Goal: Information Seeking & Learning: Learn about a topic

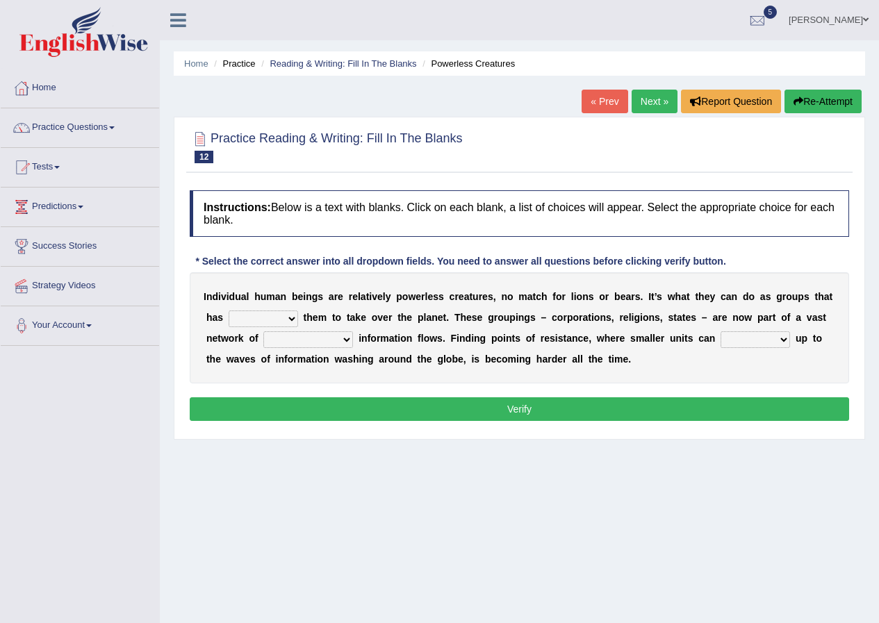
click at [294, 317] on select "enabled contended embodied conjured" at bounding box center [263, 318] width 69 height 17
select select "contended"
click at [229, 310] on select "enabled contended embodied conjured" at bounding box center [263, 318] width 69 height 17
click at [351, 342] on select "interconnected overlapping fastened exploited" at bounding box center [308, 339] width 90 height 17
select select "interconnected"
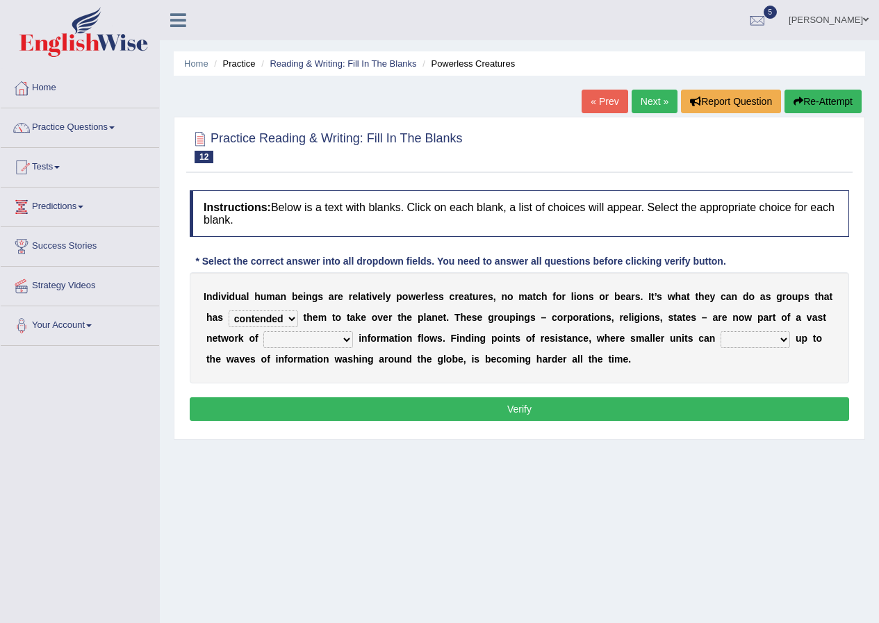
click at [263, 331] on select "interconnected overlapping fastened exploited" at bounding box center [308, 339] width 90 height 17
click at [786, 340] on select "stand raise hail pump" at bounding box center [754, 339] width 69 height 17
select select "raise"
click at [720, 331] on select "stand raise hail pump" at bounding box center [754, 339] width 69 height 17
click at [686, 401] on button "Verify" at bounding box center [519, 409] width 659 height 24
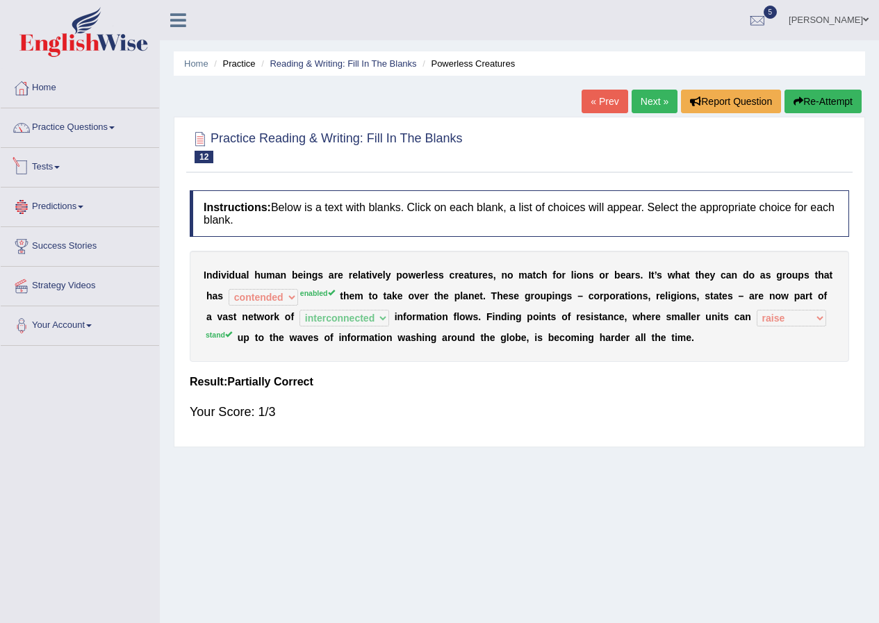
click at [75, 202] on link "Predictions" at bounding box center [80, 205] width 158 height 35
click at [53, 131] on link "Practice Questions" at bounding box center [80, 125] width 158 height 35
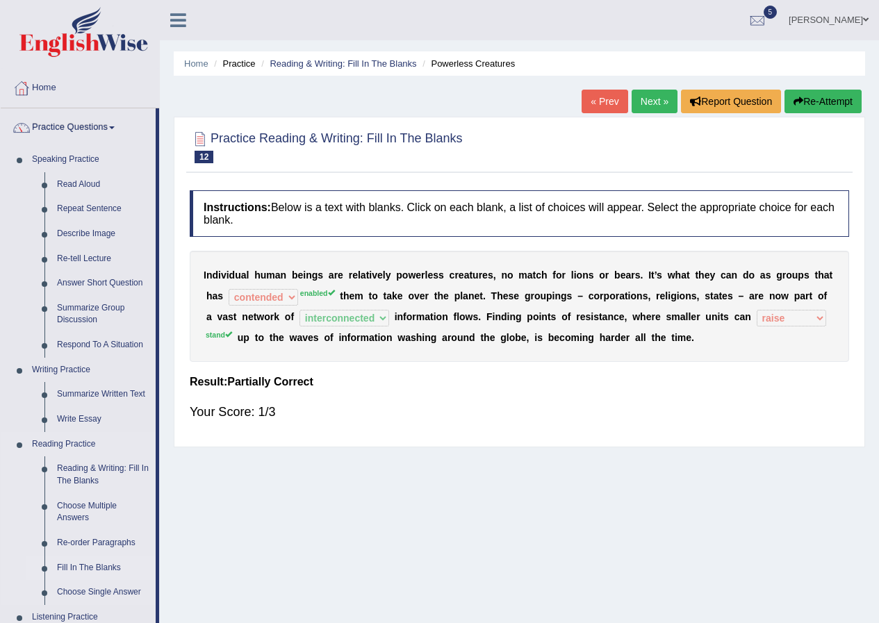
click at [74, 565] on link "Fill In The Blanks" at bounding box center [103, 568] width 105 height 25
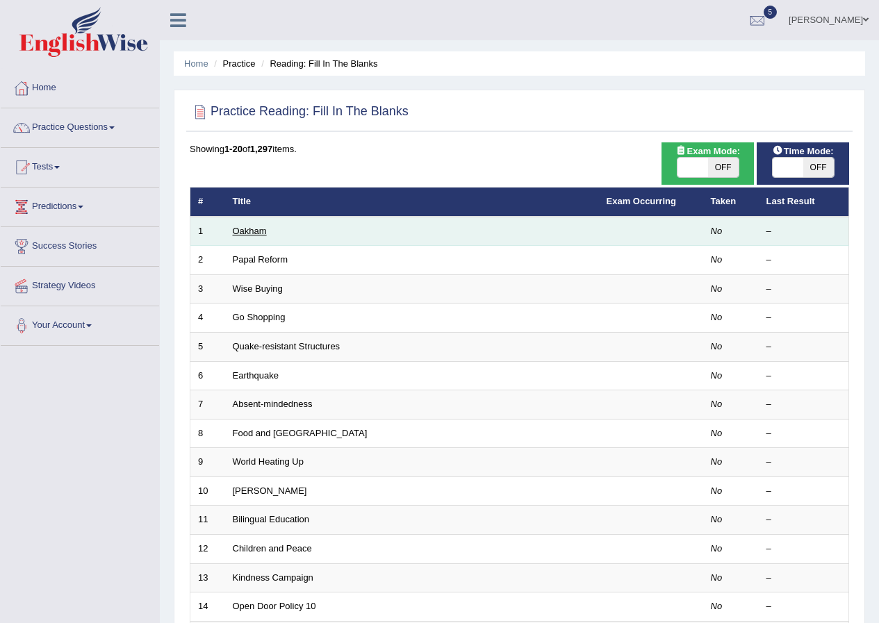
click at [254, 235] on link "Oakham" at bounding box center [250, 231] width 34 height 10
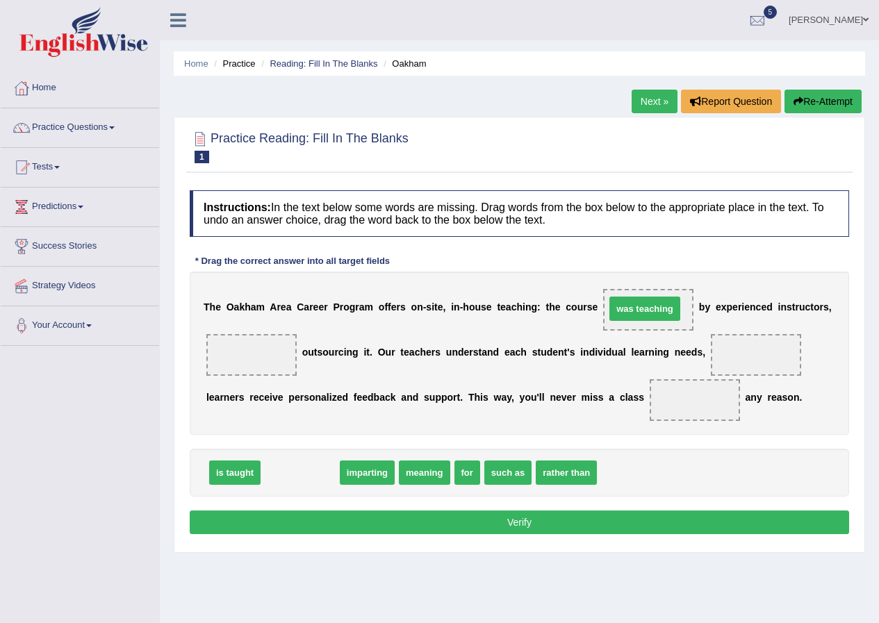
drag, startPoint x: 299, startPoint y: 475, endPoint x: 644, endPoint y: 311, distance: 381.5
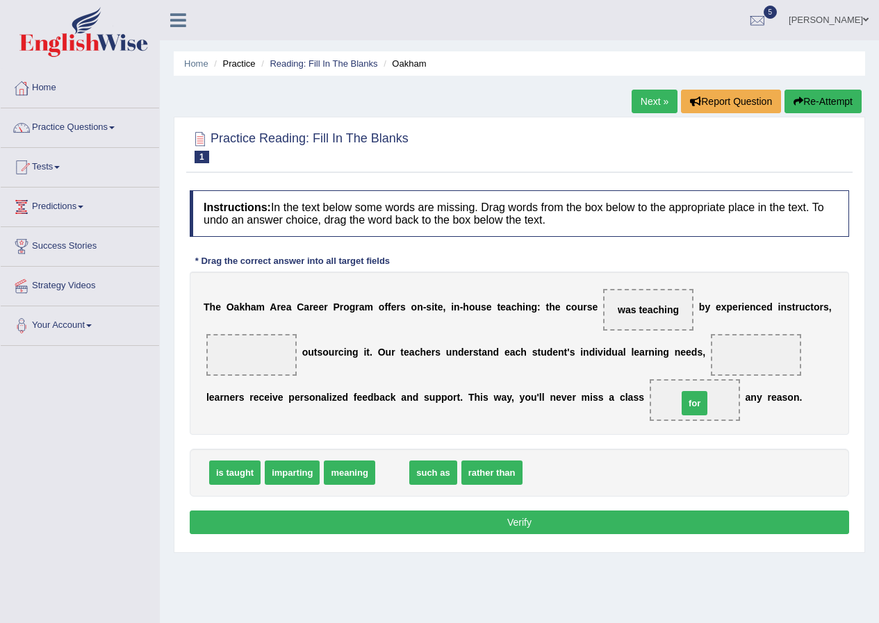
drag, startPoint x: 385, startPoint y: 476, endPoint x: 687, endPoint y: 406, distance: 310.0
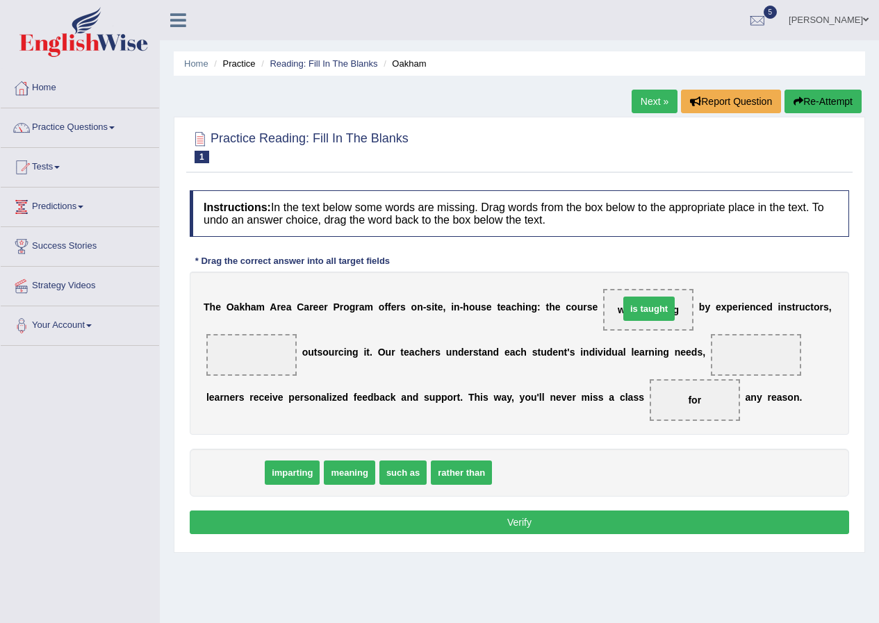
drag, startPoint x: 237, startPoint y: 473, endPoint x: 651, endPoint y: 309, distance: 445.2
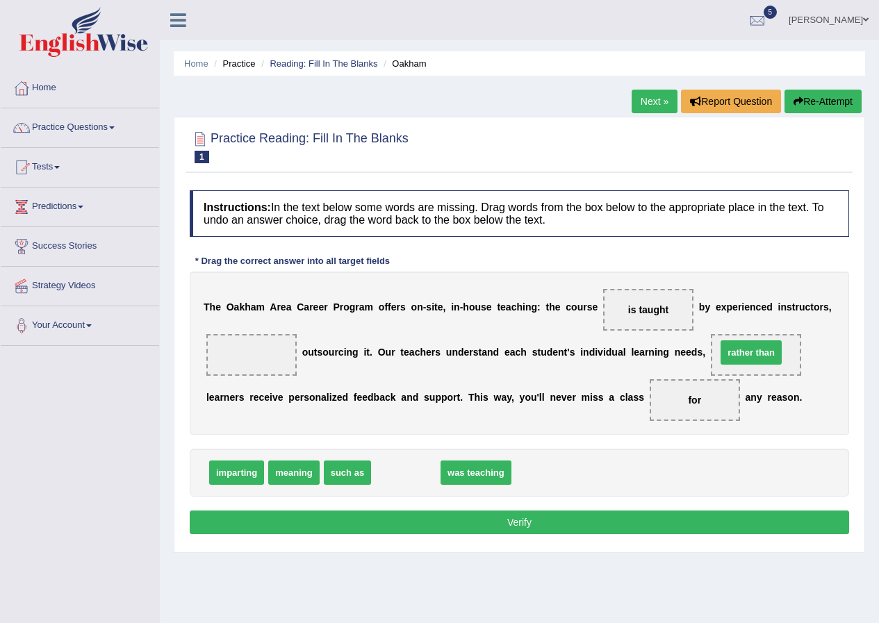
drag, startPoint x: 410, startPoint y: 476, endPoint x: 755, endPoint y: 356, distance: 365.5
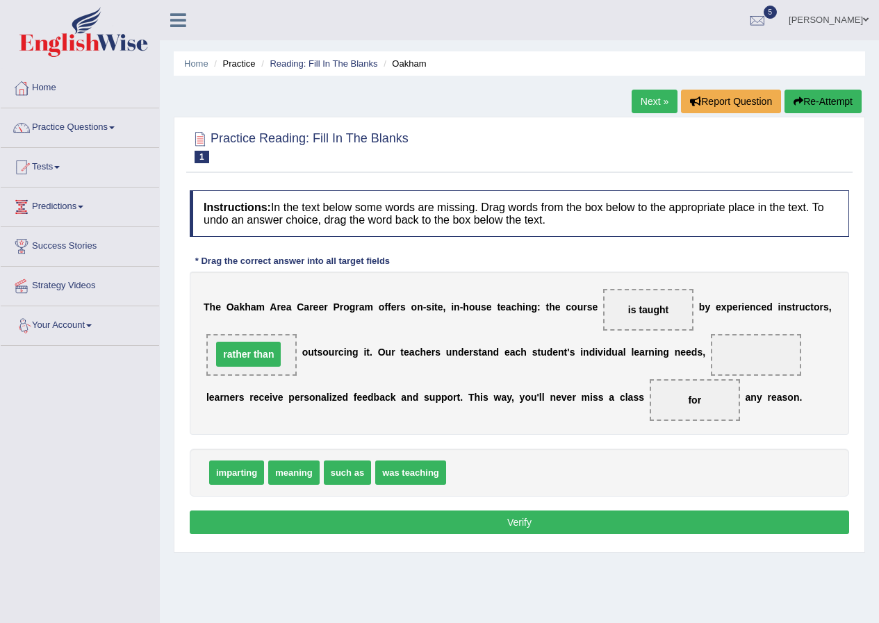
drag, startPoint x: 764, startPoint y: 354, endPoint x: 257, endPoint y: 353, distance: 507.1
drag, startPoint x: 335, startPoint y: 472, endPoint x: 756, endPoint y: 350, distance: 437.5
click at [531, 519] on button "Verify" at bounding box center [519, 523] width 659 height 24
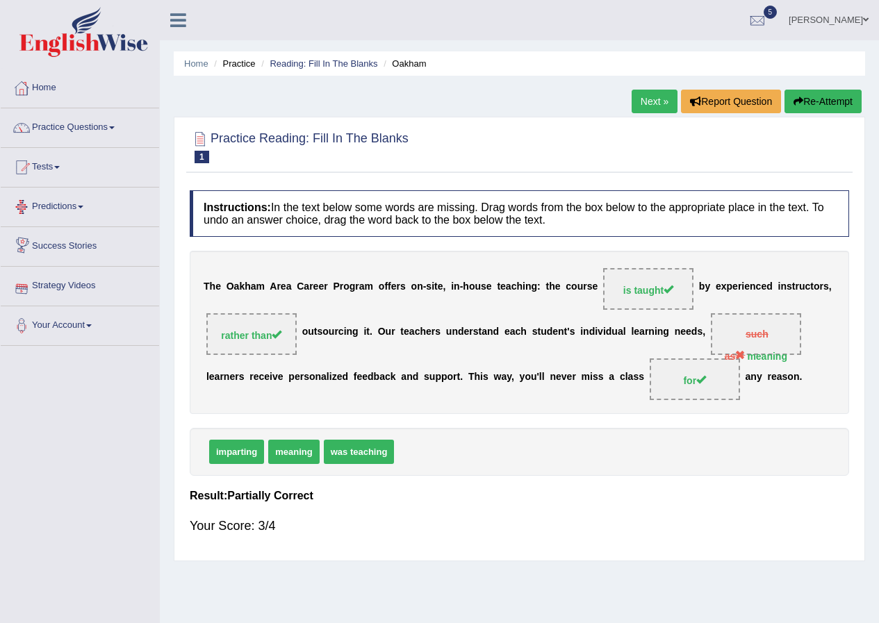
click at [83, 206] on span at bounding box center [81, 207] width 6 height 3
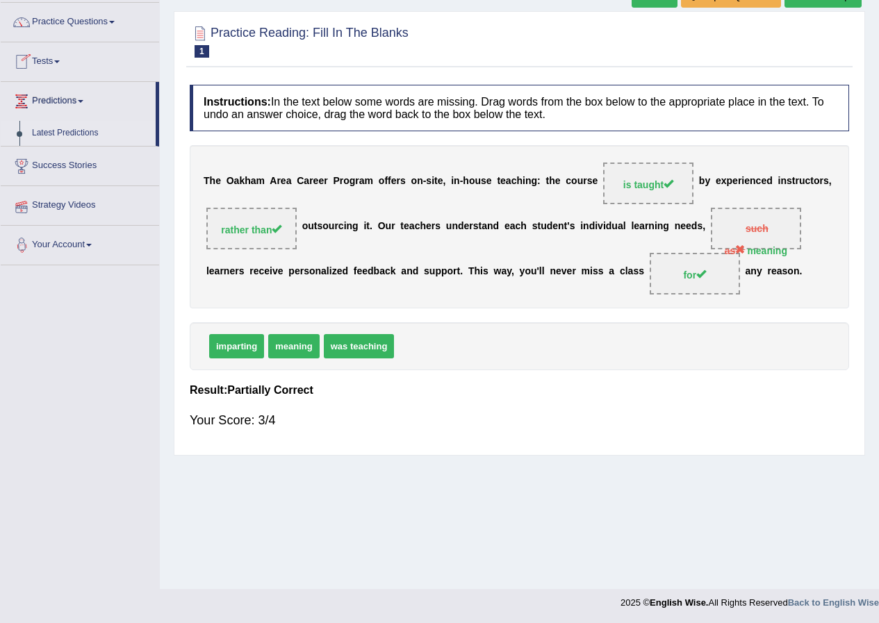
scroll to position [106, 0]
click at [58, 63] on link "Tests" at bounding box center [80, 59] width 158 height 35
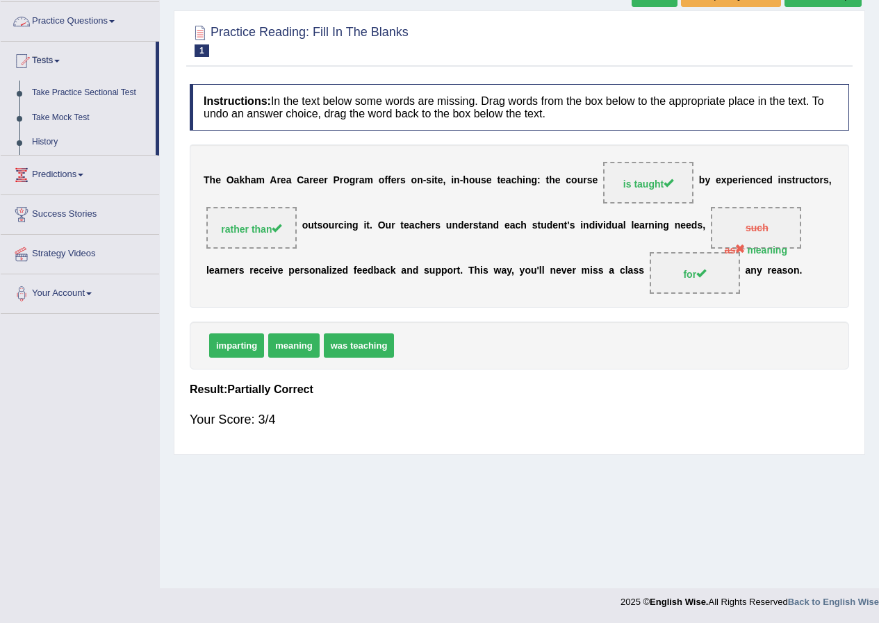
click at [78, 25] on link "Practice Questions" at bounding box center [80, 19] width 158 height 35
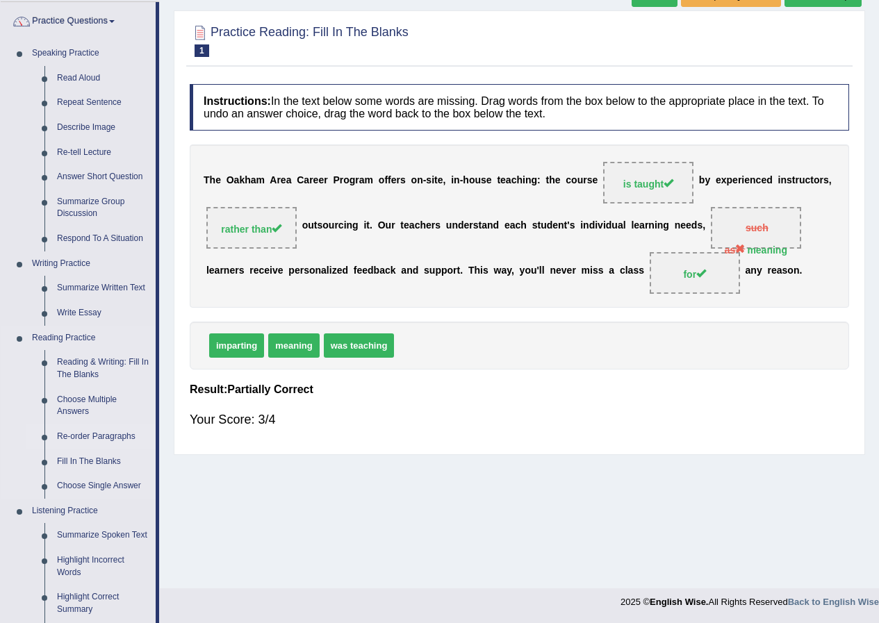
click at [117, 433] on link "Re-order Paragraphs" at bounding box center [103, 436] width 105 height 25
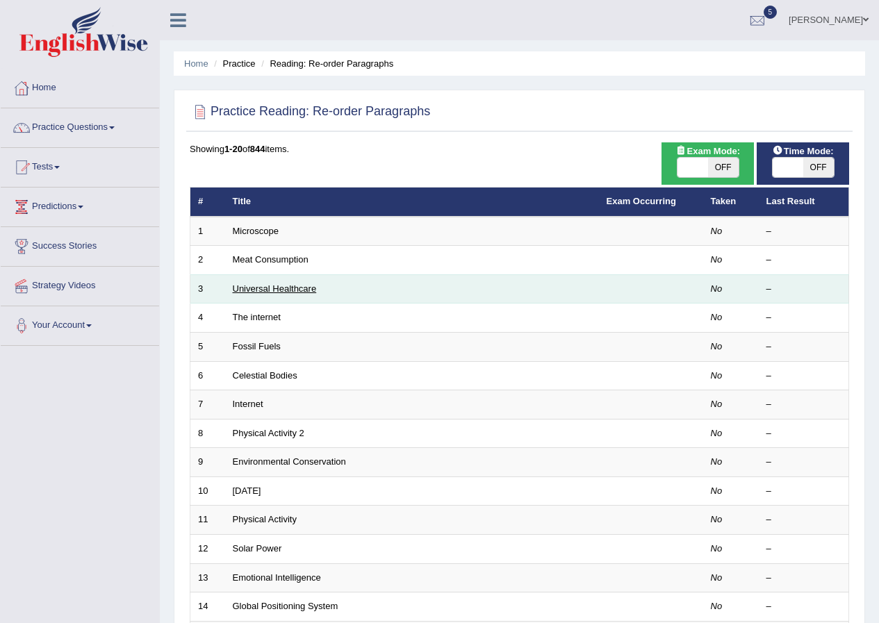
click at [265, 289] on link "Universal Healthcare" at bounding box center [275, 288] width 84 height 10
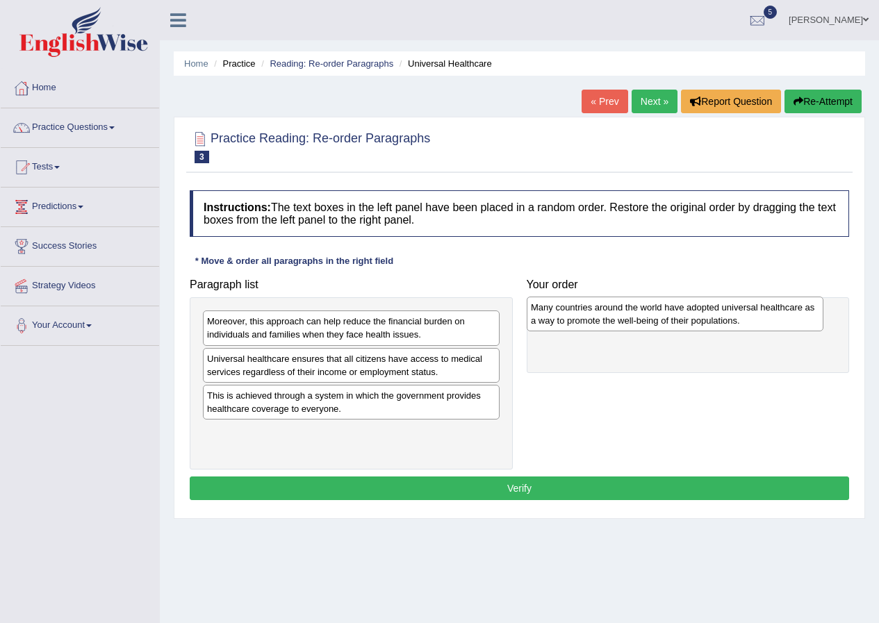
drag, startPoint x: 338, startPoint y: 401, endPoint x: 662, endPoint y: 313, distance: 335.5
click at [662, 313] on div "Many countries around the world have adopted universal healthcare as a way to p…" at bounding box center [674, 314] width 297 height 35
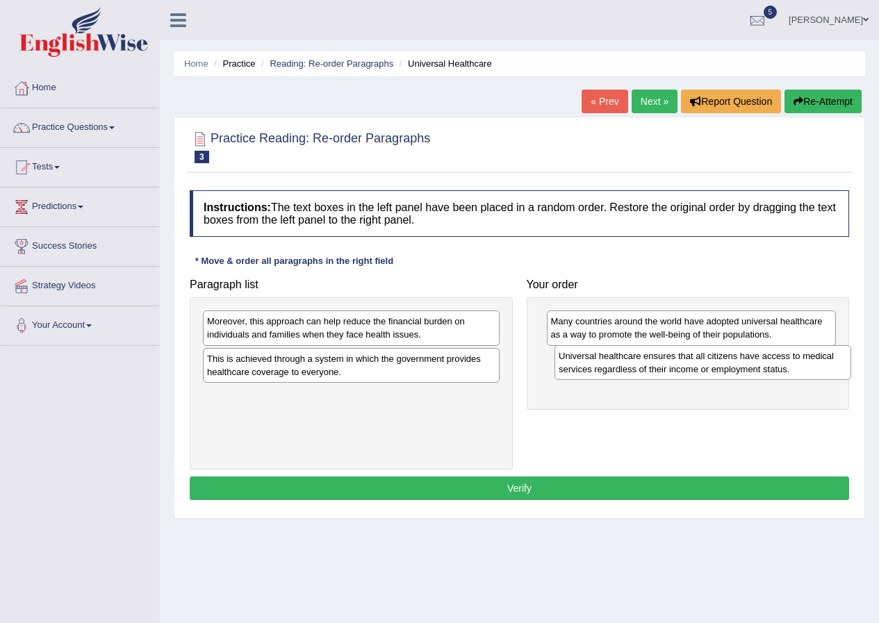
drag, startPoint x: 270, startPoint y: 365, endPoint x: 622, endPoint y: 362, distance: 351.5
click at [622, 362] on div "Universal healthcare ensures that all citizens have access to medical services …" at bounding box center [702, 362] width 297 height 35
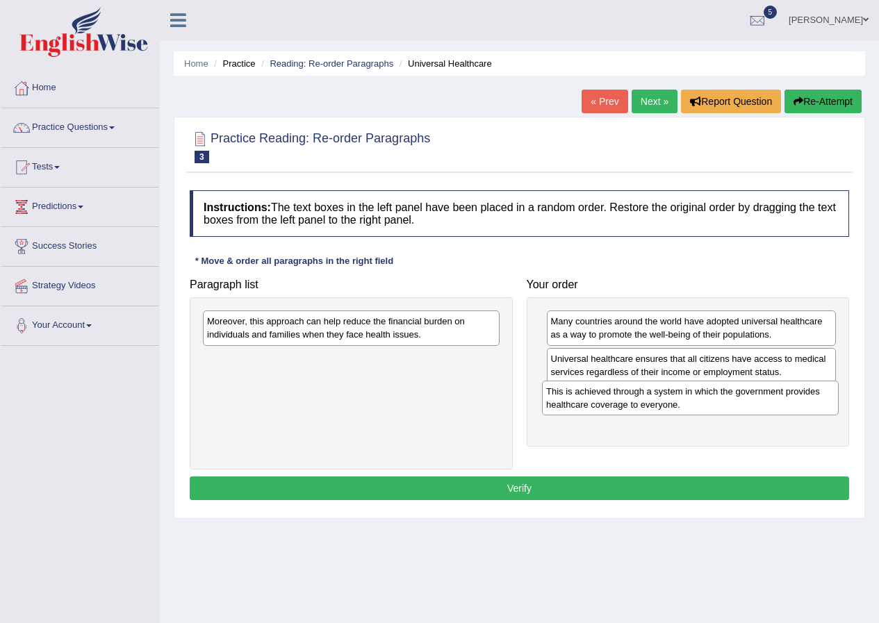
drag, startPoint x: 290, startPoint y: 366, endPoint x: 629, endPoint y: 399, distance: 340.5
click at [629, 399] on div "This is achieved through a system in which the government provides healthcare c…" at bounding box center [690, 398] width 297 height 35
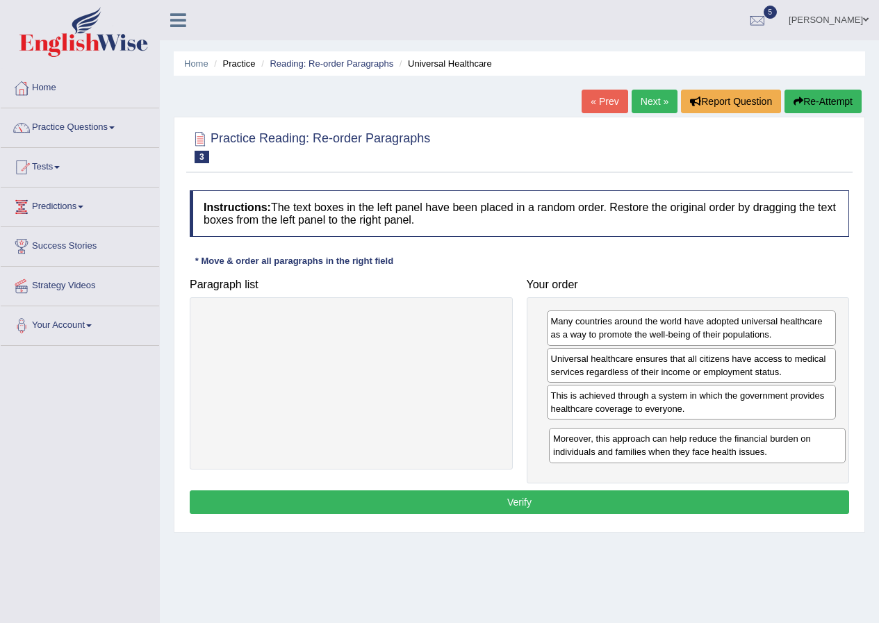
drag, startPoint x: 292, startPoint y: 322, endPoint x: 638, endPoint y: 438, distance: 364.6
click at [638, 438] on div "Moreover, this approach can help reduce the financial burden on individuals and…" at bounding box center [697, 445] width 297 height 35
click at [513, 497] on button "Verify" at bounding box center [519, 502] width 659 height 24
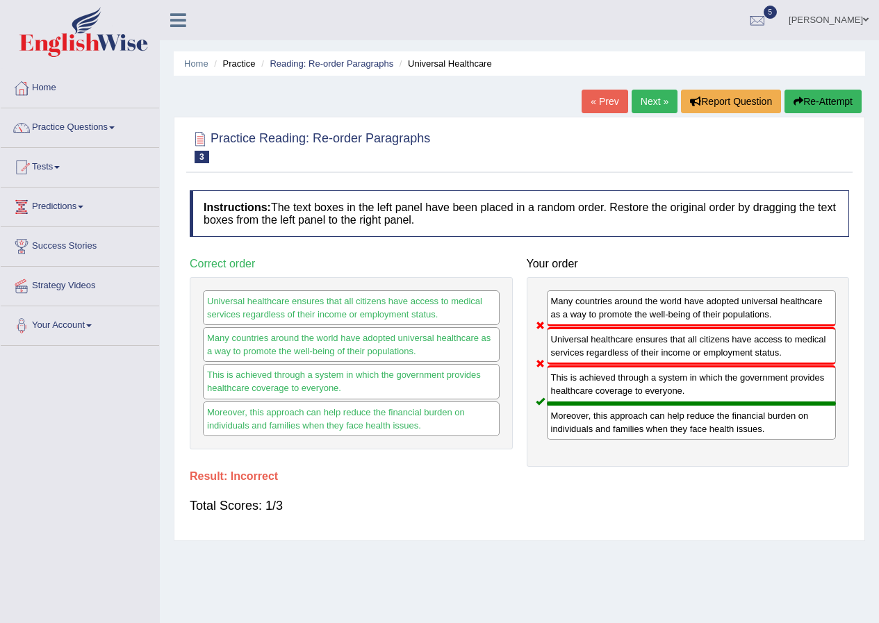
click at [813, 100] on button "Re-Attempt" at bounding box center [822, 102] width 77 height 24
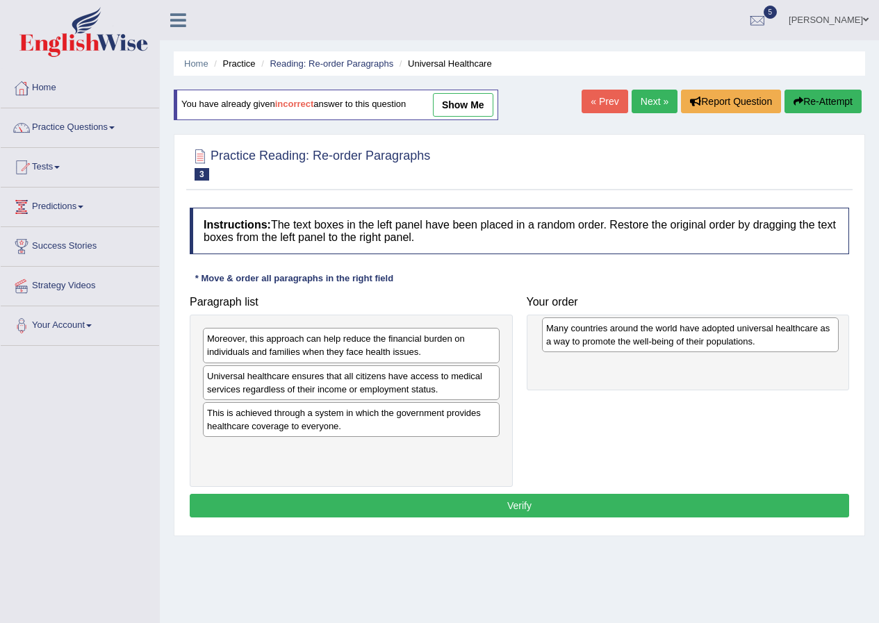
drag, startPoint x: 213, startPoint y: 419, endPoint x: 552, endPoint y: 334, distance: 349.4
click at [552, 334] on div "Many countries around the world have adopted universal healthcare as a way to p…" at bounding box center [690, 334] width 297 height 35
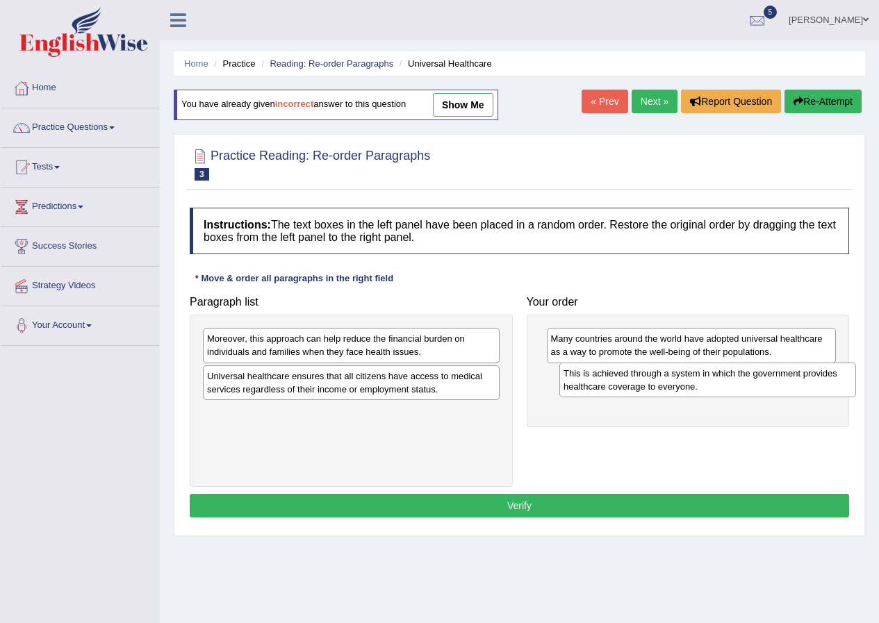
drag, startPoint x: 222, startPoint y: 420, endPoint x: 579, endPoint y: 381, distance: 358.5
click at [579, 381] on div "This is achieved through a system in which the government provides healthcare c…" at bounding box center [707, 380] width 297 height 35
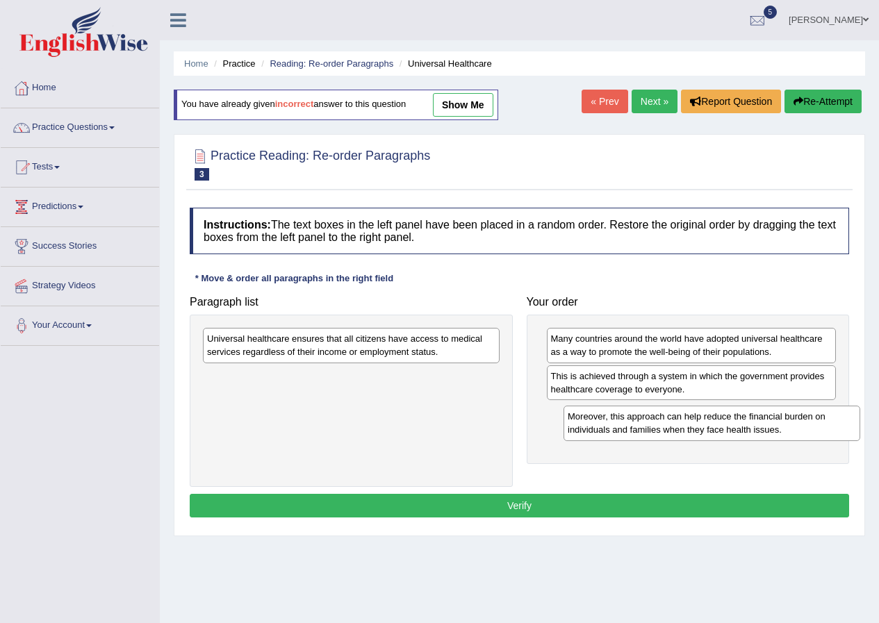
drag, startPoint x: 234, startPoint y: 351, endPoint x: 586, endPoint y: 427, distance: 360.2
click at [588, 427] on div "Moreover, this approach can help reduce the financial burden on individuals and…" at bounding box center [711, 423] width 297 height 35
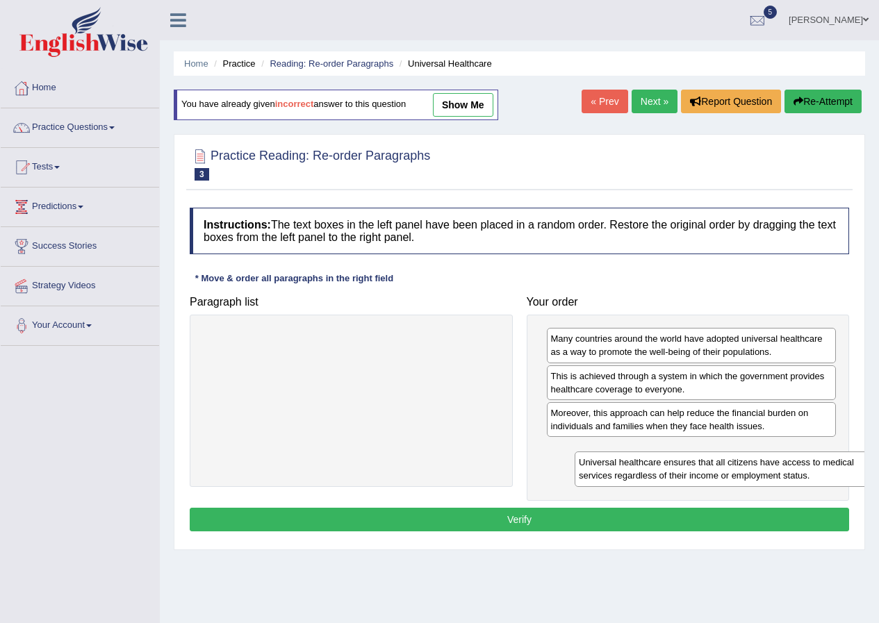
drag, startPoint x: 227, startPoint y: 347, endPoint x: 581, endPoint y: 461, distance: 371.4
click at [581, 461] on div "Universal healthcare ensures that all citizens have access to medical services …" at bounding box center [722, 468] width 297 height 35
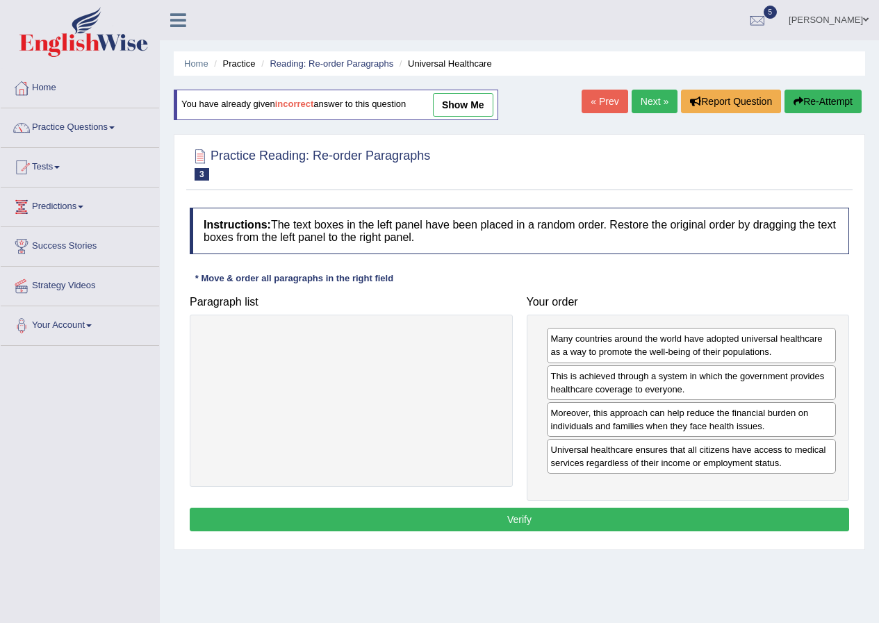
click at [472, 517] on button "Verify" at bounding box center [519, 520] width 659 height 24
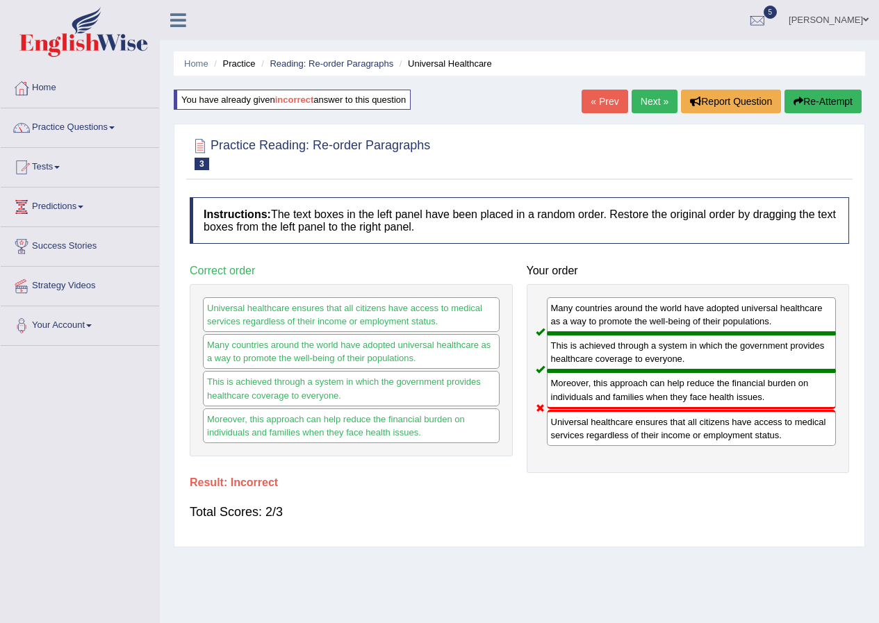
click at [815, 95] on button "Re-Attempt" at bounding box center [822, 102] width 77 height 24
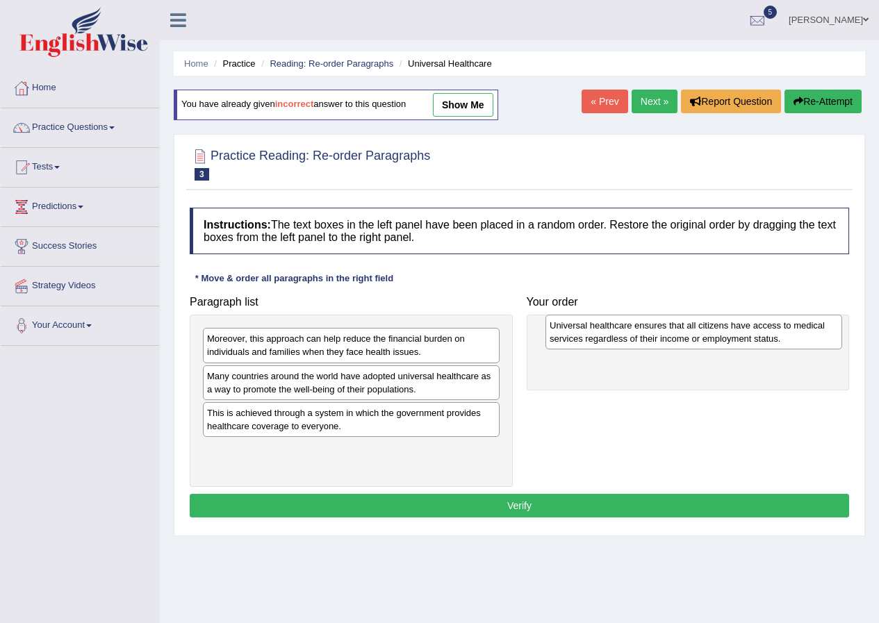
drag, startPoint x: 234, startPoint y: 385, endPoint x: 577, endPoint y: 335, distance: 346.2
click at [577, 335] on div "Universal healthcare ensures that all citizens have access to medical services …" at bounding box center [693, 332] width 297 height 35
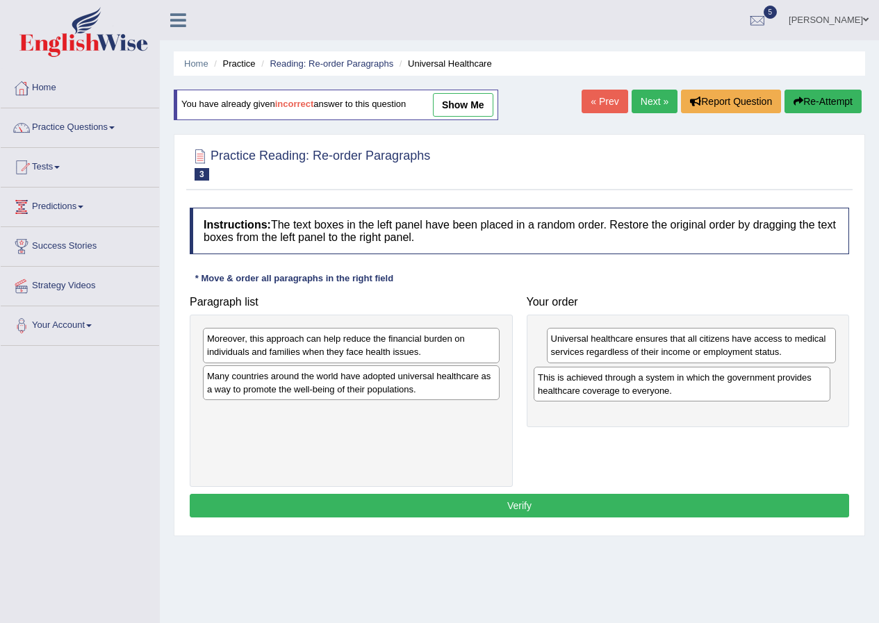
drag, startPoint x: 226, startPoint y: 420, endPoint x: 556, endPoint y: 384, distance: 332.5
click at [556, 384] on div "This is achieved through a system in which the government provides healthcare c…" at bounding box center [681, 384] width 297 height 35
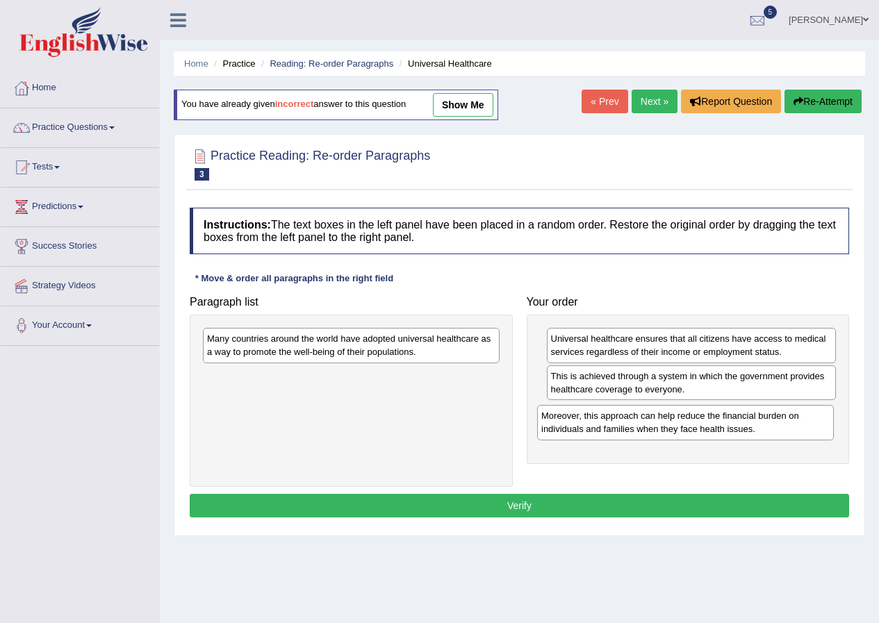
drag, startPoint x: 276, startPoint y: 348, endPoint x: 612, endPoint y: 426, distance: 345.1
click at [612, 426] on div "Moreover, this approach can help reduce the financial burden on individuals and…" at bounding box center [685, 422] width 297 height 35
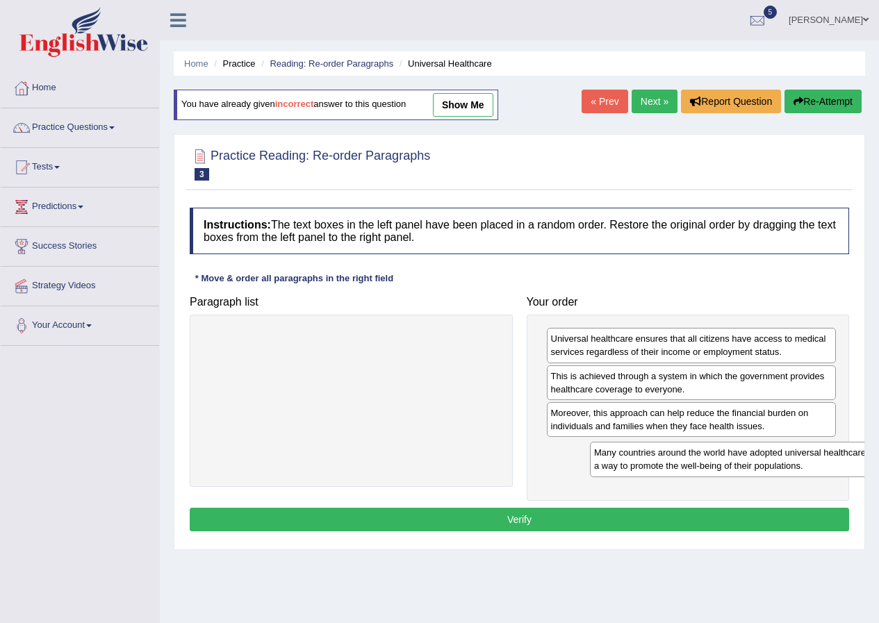
drag, startPoint x: 276, startPoint y: 346, endPoint x: 661, endPoint y: 461, distance: 400.8
click at [661, 458] on div "Many countries around the world have adopted universal healthcare as a way to p…" at bounding box center [738, 459] width 297 height 35
click at [581, 516] on button "Verify" at bounding box center [519, 520] width 659 height 24
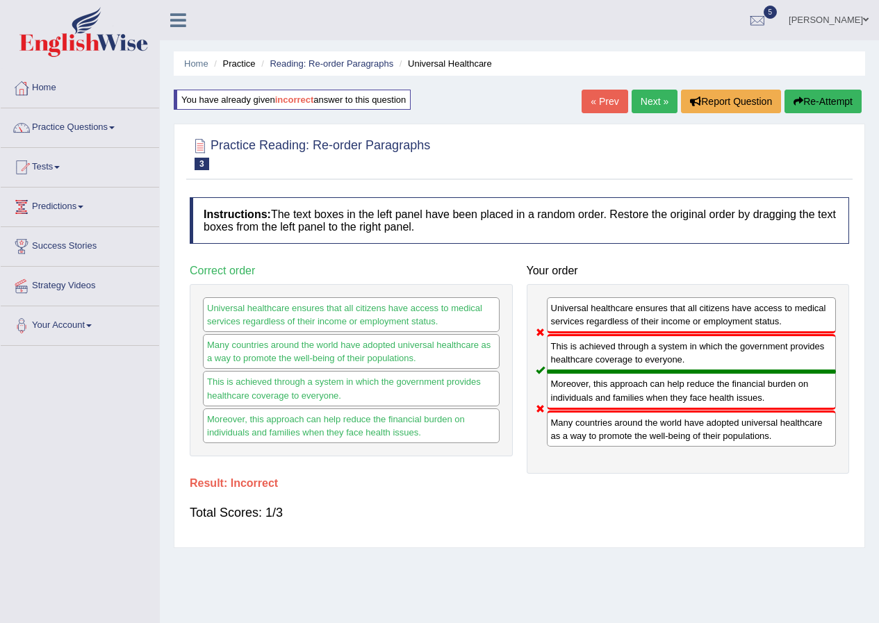
click at [813, 99] on button "Re-Attempt" at bounding box center [822, 102] width 77 height 24
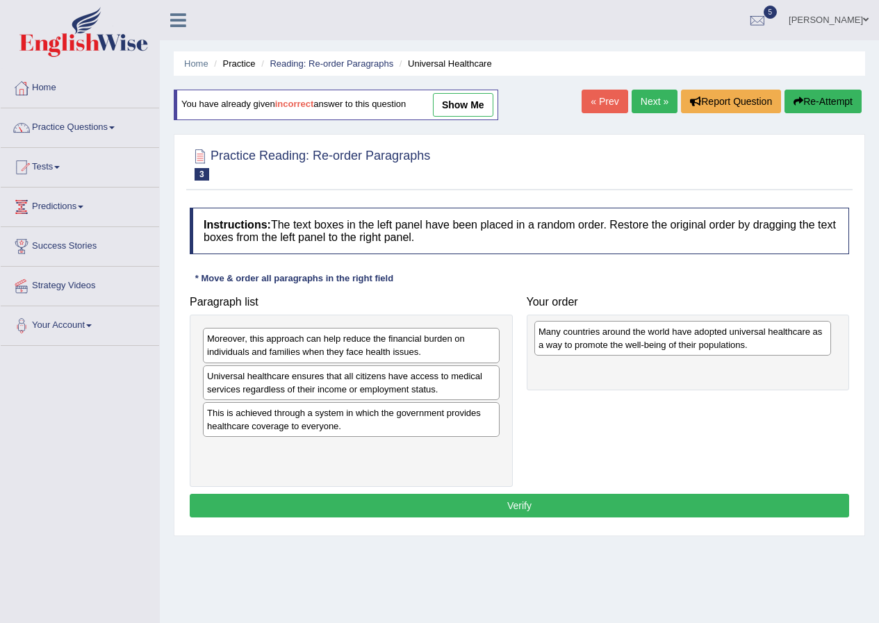
drag, startPoint x: 238, startPoint y: 423, endPoint x: 570, endPoint y: 342, distance: 341.1
click at [570, 342] on div "Many countries around the world have adopted universal healthcare as a way to p…" at bounding box center [682, 338] width 297 height 35
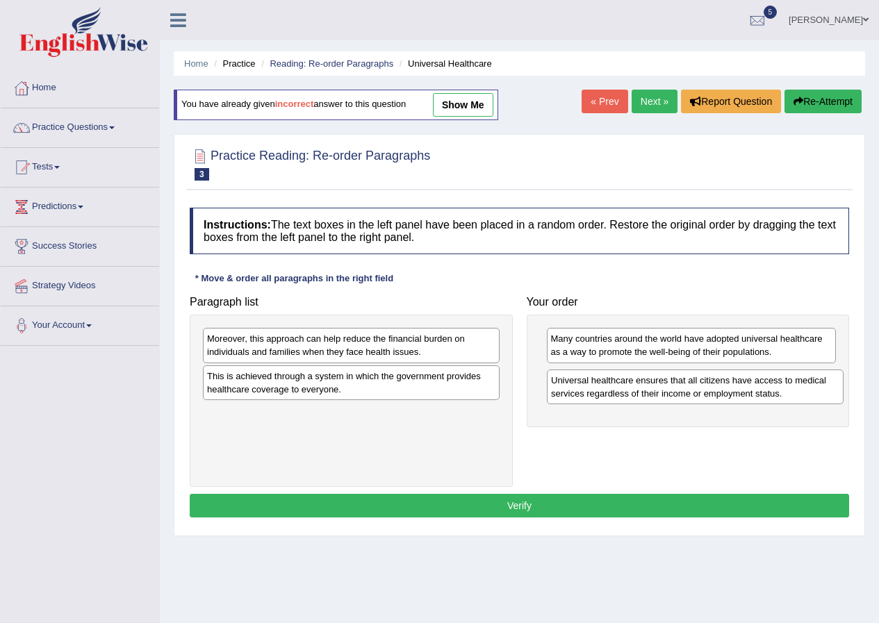
drag, startPoint x: 290, startPoint y: 383, endPoint x: 638, endPoint y: 384, distance: 347.3
click at [638, 384] on div "Universal healthcare ensures that all citizens have access to medical services …" at bounding box center [695, 387] width 297 height 35
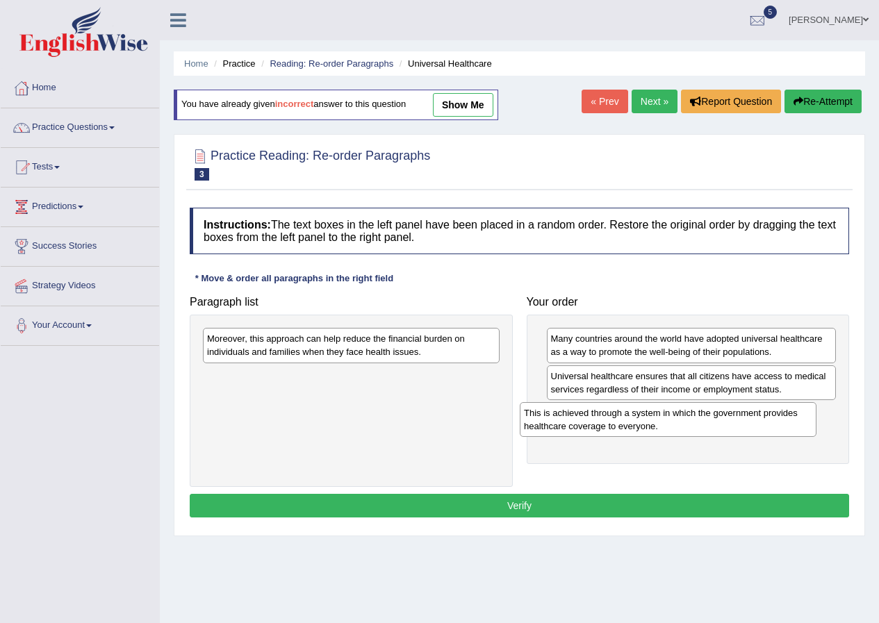
drag, startPoint x: 320, startPoint y: 381, endPoint x: 637, endPoint y: 418, distance: 319.6
click at [637, 418] on div "This is achieved through a system in which the government provides healthcare c…" at bounding box center [668, 419] width 297 height 35
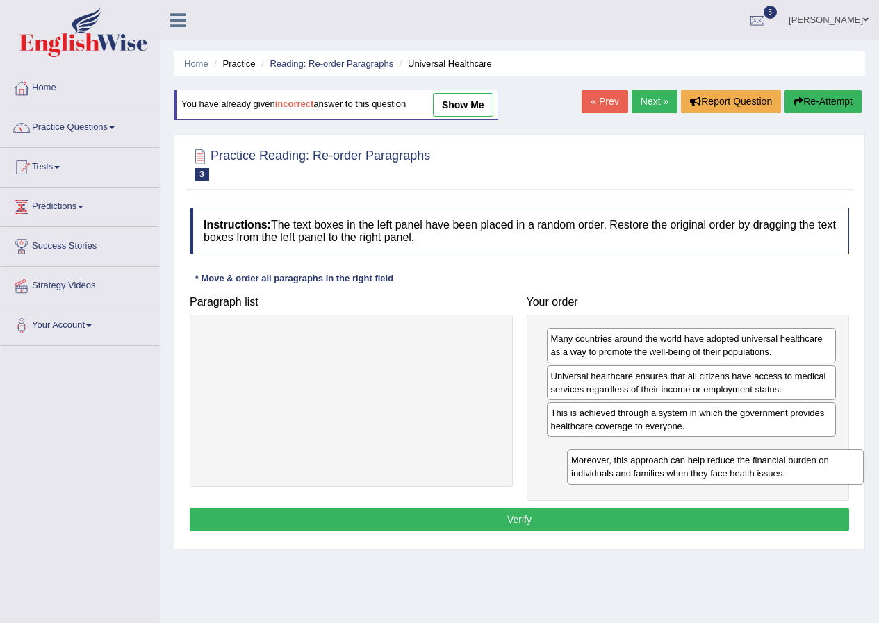
drag, startPoint x: 314, startPoint y: 341, endPoint x: 678, endPoint y: 463, distance: 383.7
click at [678, 463] on div "Moreover, this approach can help reduce the financial burden on individuals and…" at bounding box center [715, 466] width 297 height 35
click at [552, 513] on button "Verify" at bounding box center [519, 520] width 659 height 24
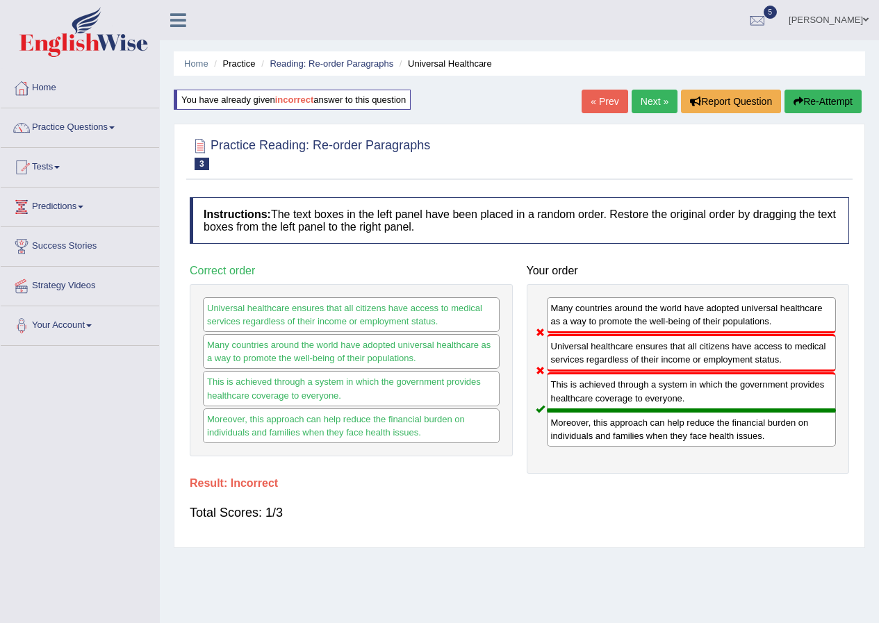
click at [815, 97] on button "Re-Attempt" at bounding box center [822, 102] width 77 height 24
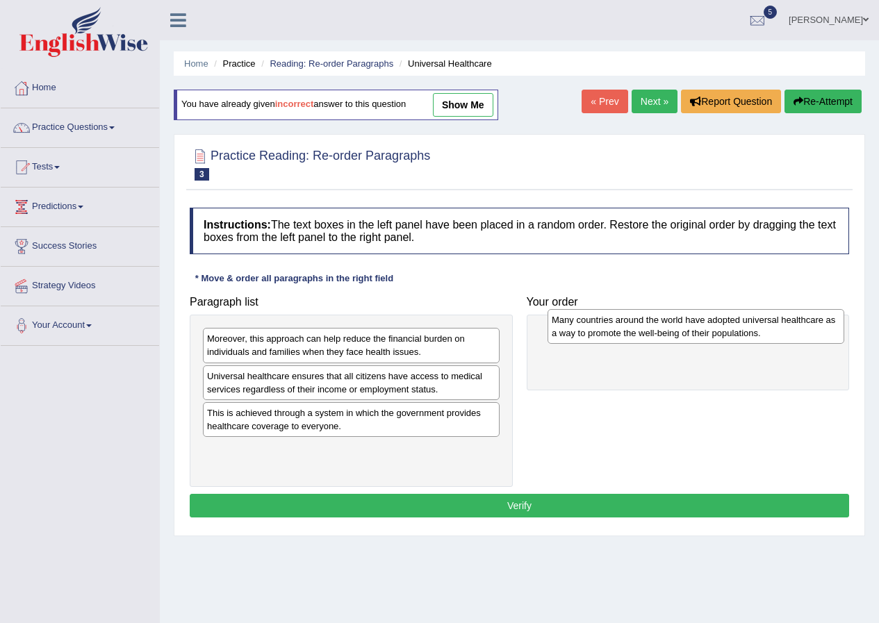
drag, startPoint x: 226, startPoint y: 424, endPoint x: 570, endPoint y: 333, distance: 355.5
click at [570, 333] on div "Many countries around the world have adopted universal healthcare as a way to p…" at bounding box center [695, 326] width 297 height 35
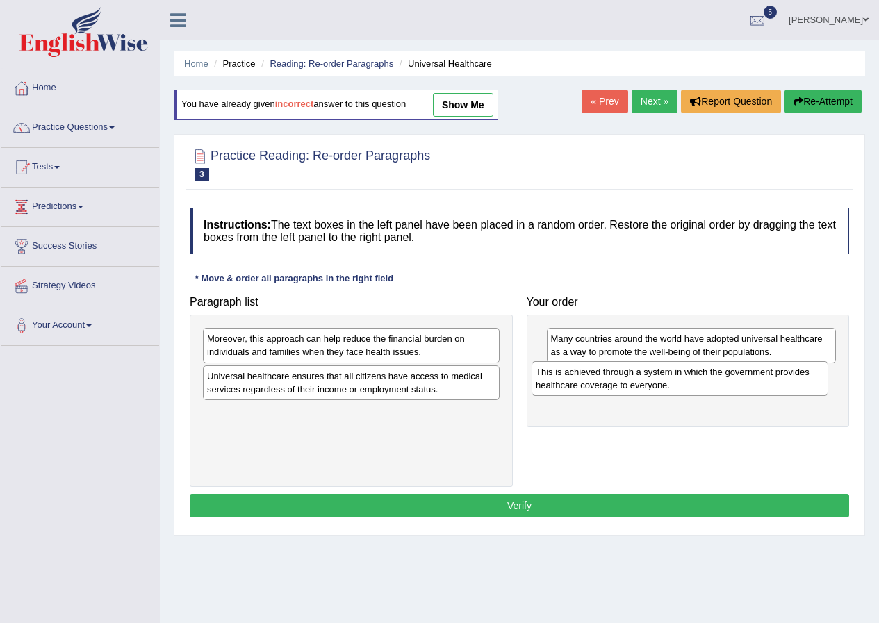
drag, startPoint x: 276, startPoint y: 425, endPoint x: 605, endPoint y: 384, distance: 331.1
click at [605, 384] on div "This is achieved through a system in which the government provides healthcare c…" at bounding box center [679, 378] width 297 height 35
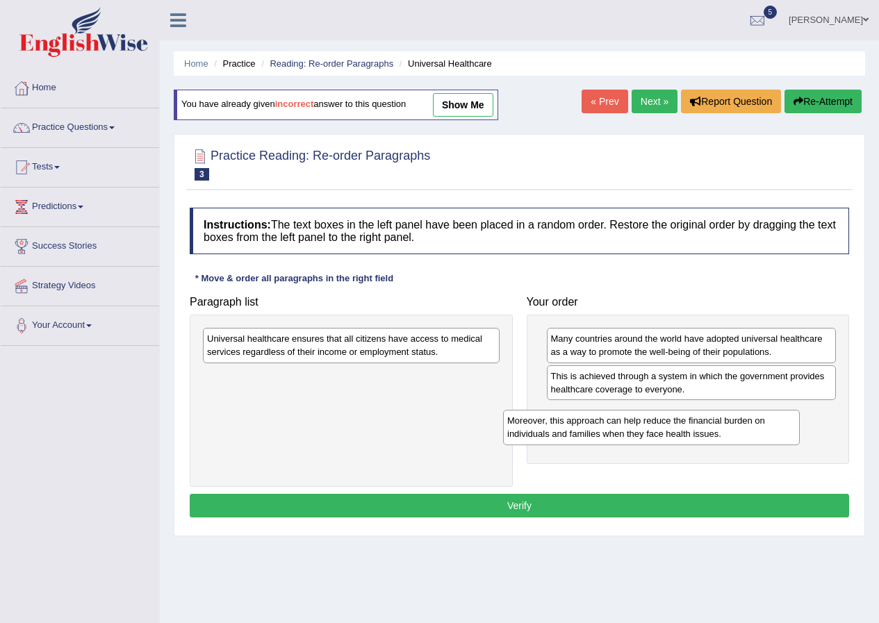
drag, startPoint x: 217, startPoint y: 347, endPoint x: 543, endPoint y: 428, distance: 335.7
click at [543, 428] on div "Moreover, this approach can help reduce the financial burden on individuals and…" at bounding box center [677, 426] width 297 height 35
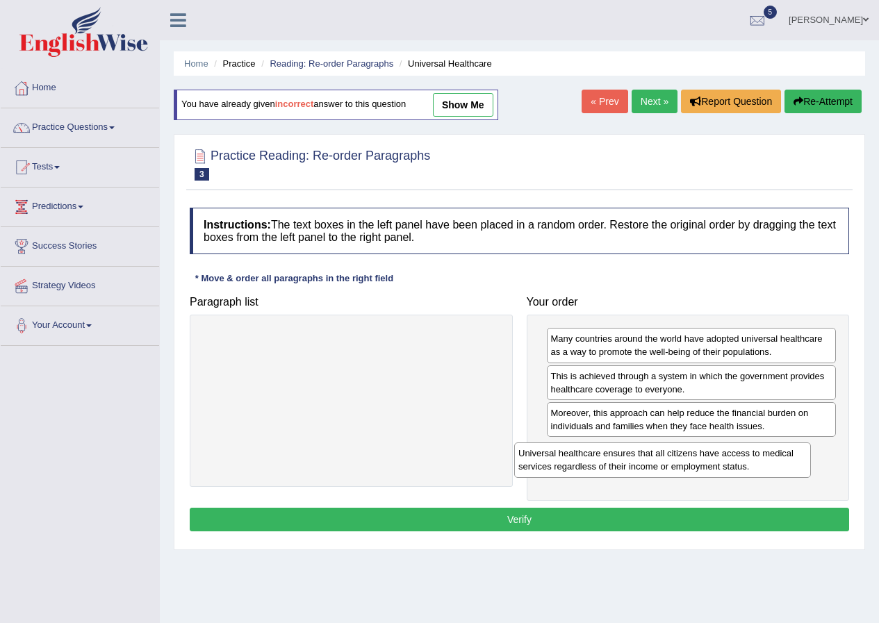
drag, startPoint x: 276, startPoint y: 339, endPoint x: 607, endPoint y: 451, distance: 349.9
click at [607, 451] on div "Universal healthcare ensures that all citizens have access to medical services …" at bounding box center [662, 459] width 297 height 35
click at [491, 511] on button "Verify" at bounding box center [519, 520] width 659 height 24
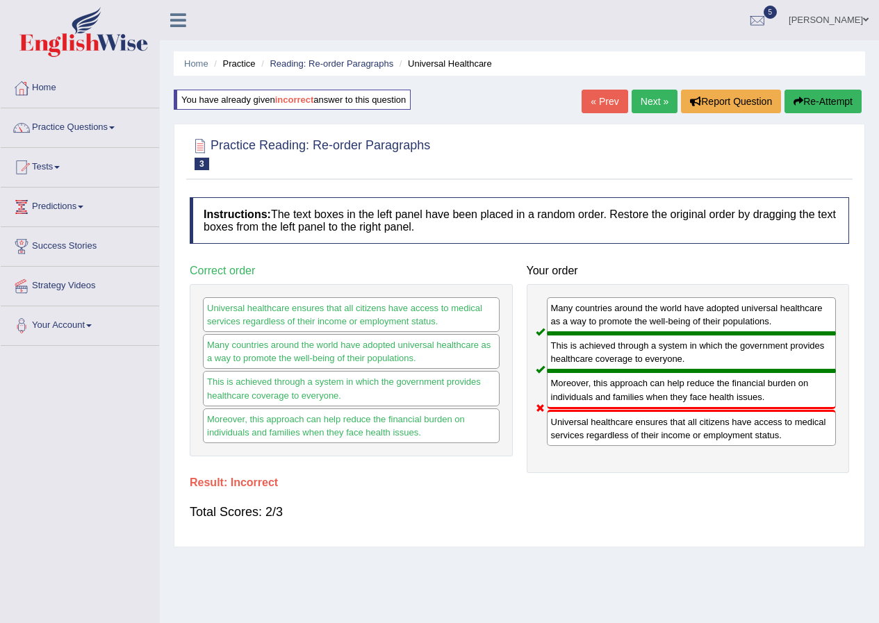
click at [815, 99] on button "Re-Attempt" at bounding box center [822, 102] width 77 height 24
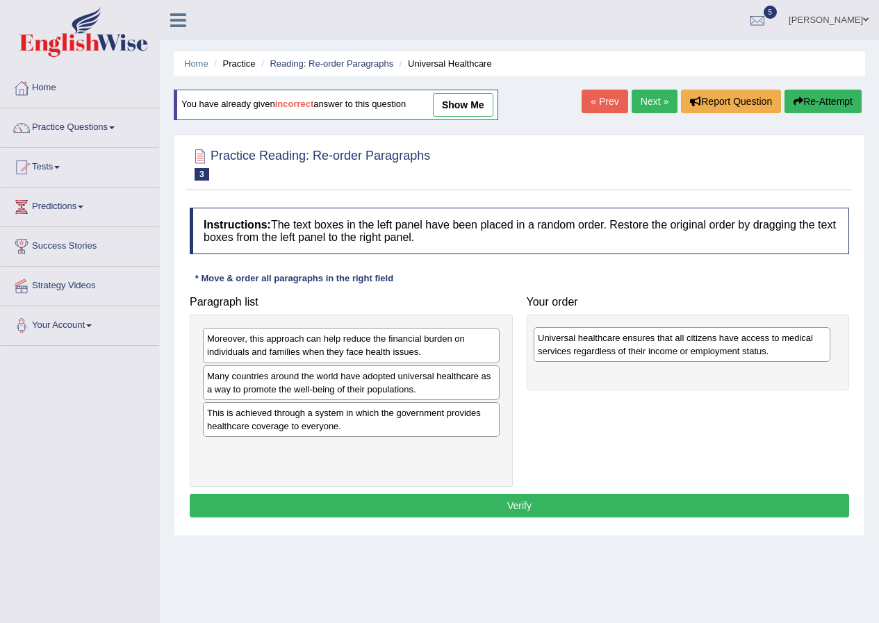
drag, startPoint x: 265, startPoint y: 389, endPoint x: 599, endPoint y: 348, distance: 337.3
click at [599, 348] on div "Universal healthcare ensures that all citizens have access to medical services …" at bounding box center [681, 344] width 297 height 35
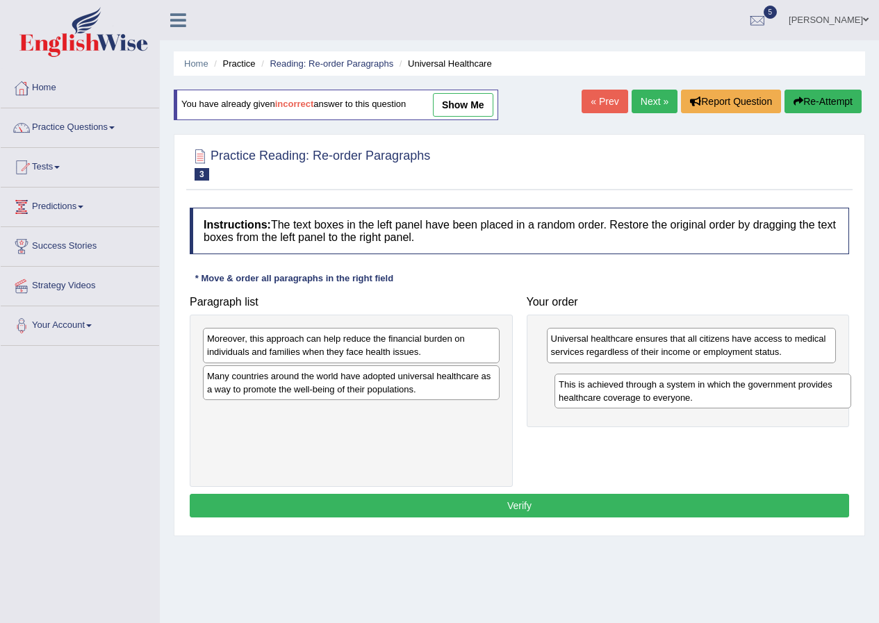
drag, startPoint x: 232, startPoint y: 426, endPoint x: 582, endPoint y: 396, distance: 351.3
click at [582, 396] on div "This is achieved through a system in which the government provides healthcare c…" at bounding box center [702, 391] width 297 height 35
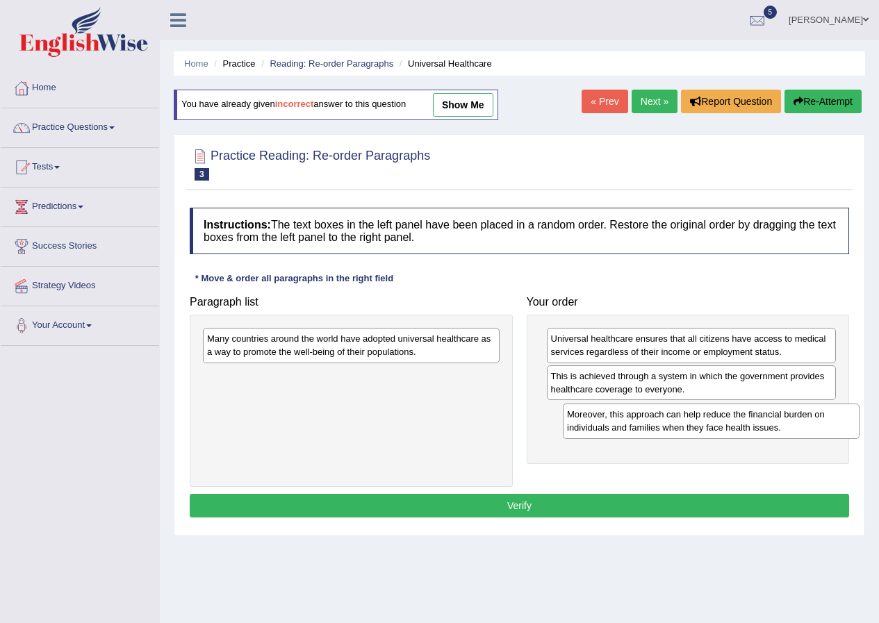
drag, startPoint x: 254, startPoint y: 348, endPoint x: 613, endPoint y: 424, distance: 367.7
click at [613, 424] on div "Moreover, this approach can help reduce the financial burden on individuals and…" at bounding box center [711, 421] width 297 height 35
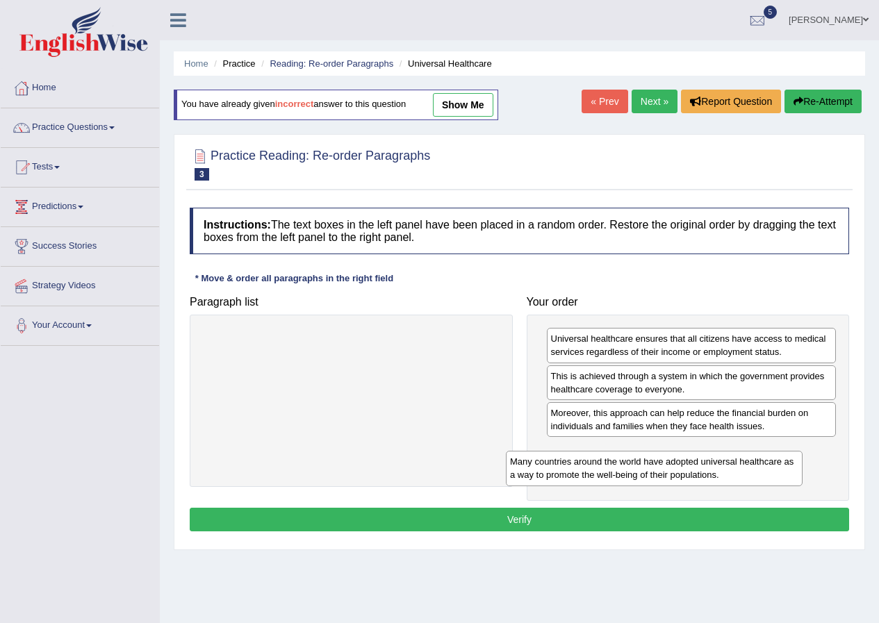
drag, startPoint x: 361, startPoint y: 350, endPoint x: 677, endPoint y: 474, distance: 339.4
click at [677, 474] on div "Many countries around the world have adopted universal healthcare as a way to p…" at bounding box center [654, 468] width 297 height 35
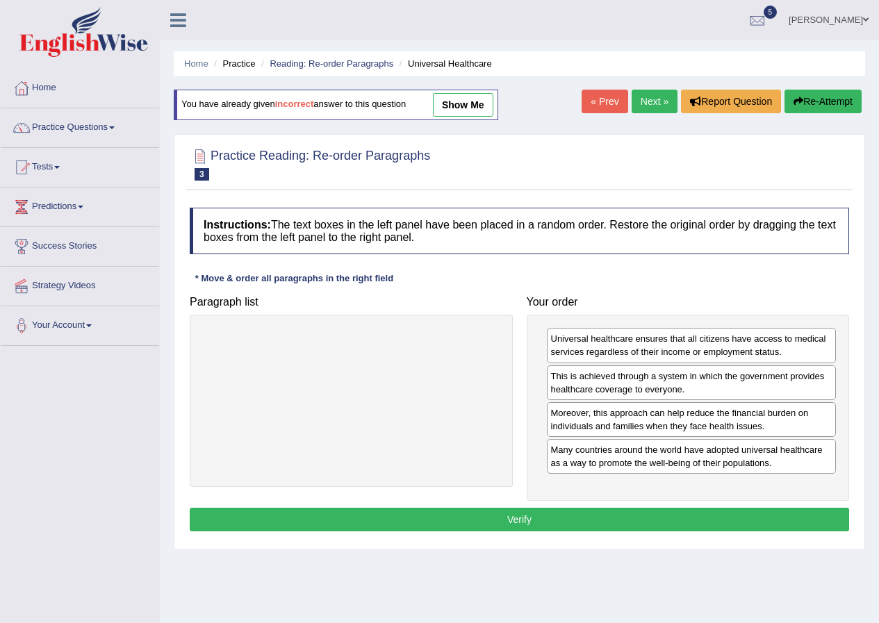
click at [533, 507] on div "Instructions: The text boxes in the left panel have been placed in a random ord…" at bounding box center [519, 372] width 666 height 342
click at [531, 514] on button "Verify" at bounding box center [519, 520] width 659 height 24
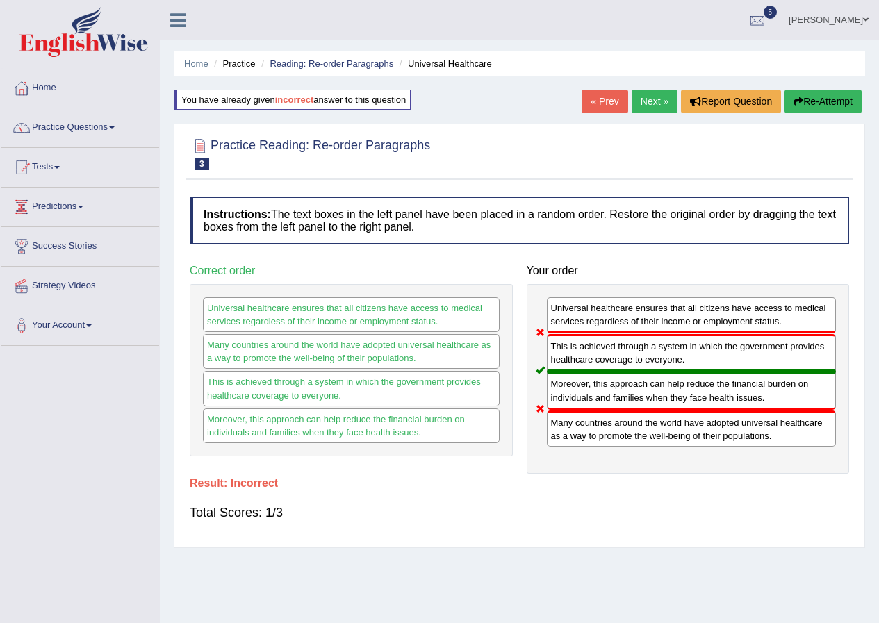
click at [813, 101] on button "Re-Attempt" at bounding box center [822, 102] width 77 height 24
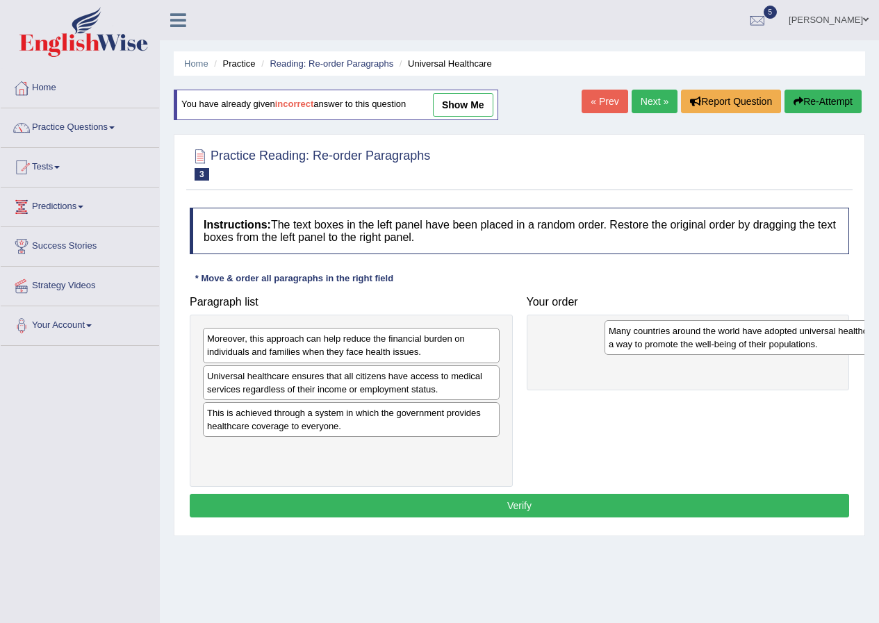
drag, startPoint x: 231, startPoint y: 418, endPoint x: 631, endPoint y: 336, distance: 408.4
click at [631, 336] on div "Many countries around the world have adopted universal healthcare as a way to p…" at bounding box center [752, 337] width 297 height 35
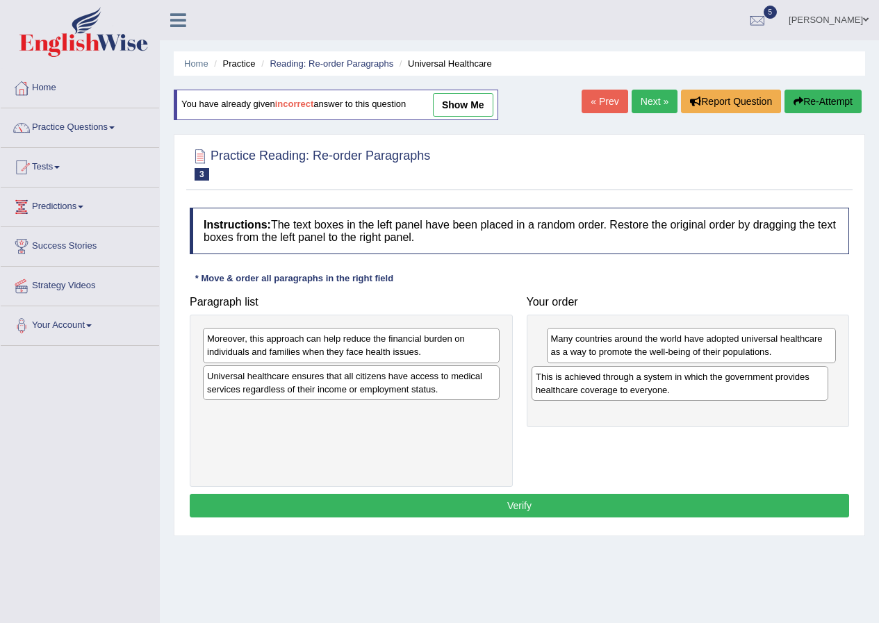
drag, startPoint x: 296, startPoint y: 424, endPoint x: 624, endPoint y: 388, distance: 330.5
click at [624, 388] on div "This is achieved through a system in which the government provides healthcare c…" at bounding box center [679, 383] width 297 height 35
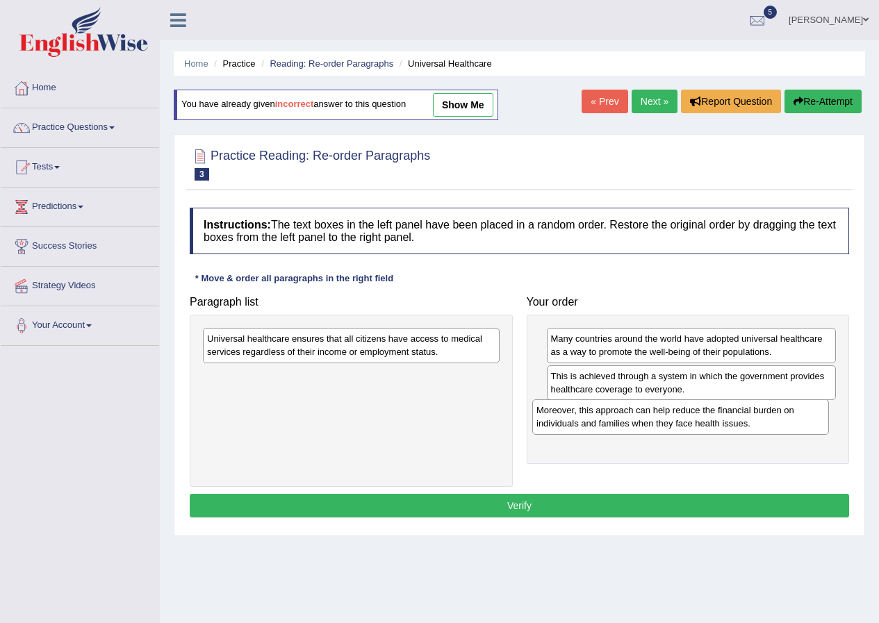
drag, startPoint x: 227, startPoint y: 341, endPoint x: 556, endPoint y: 413, distance: 336.9
click at [556, 413] on div "Moreover, this approach can help reduce the financial burden on individuals and…" at bounding box center [680, 416] width 297 height 35
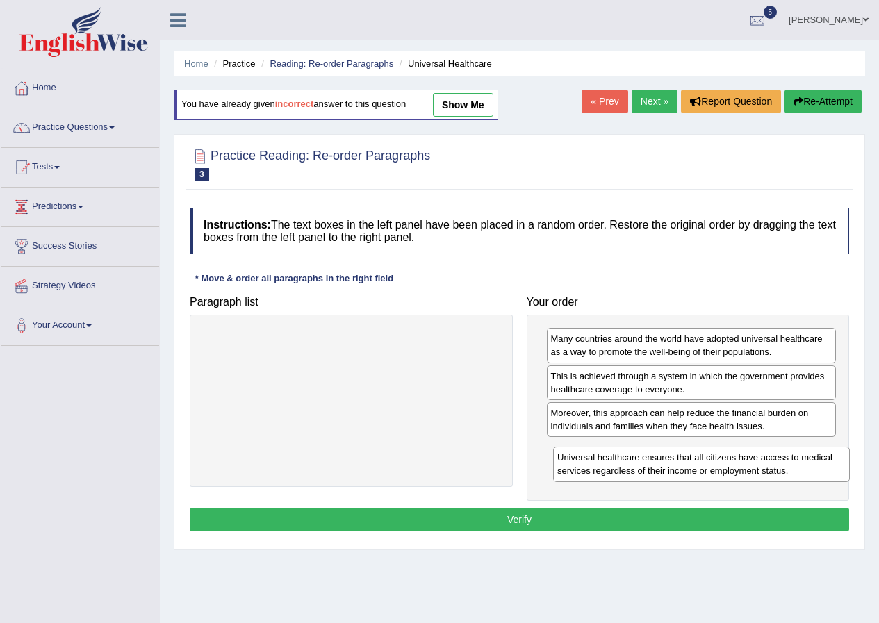
drag, startPoint x: 351, startPoint y: 350, endPoint x: 701, endPoint y: 469, distance: 369.7
click at [701, 469] on div "Universal healthcare ensures that all citizens have access to medical services …" at bounding box center [701, 464] width 297 height 35
click at [503, 514] on button "Verify" at bounding box center [519, 520] width 659 height 24
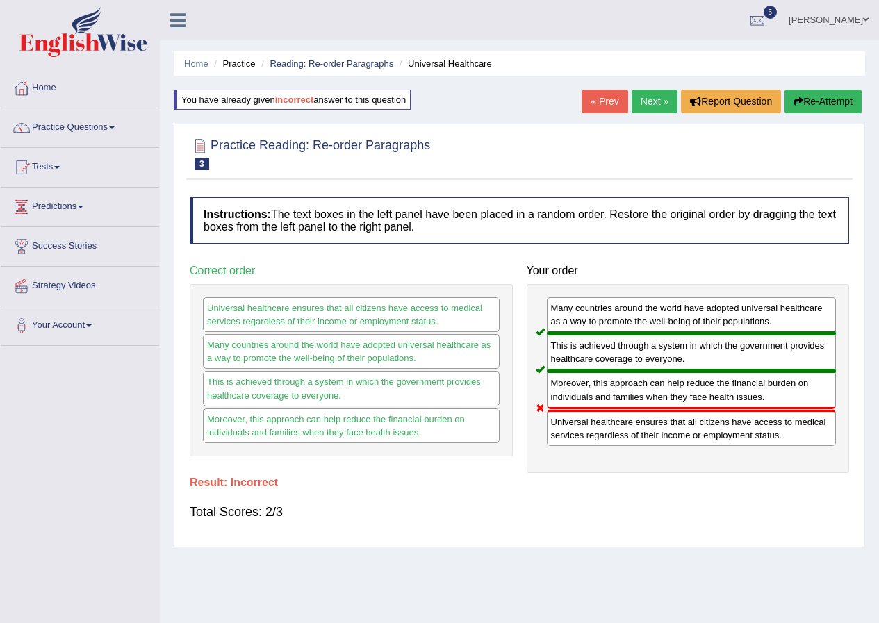
click at [804, 102] on button "Re-Attempt" at bounding box center [822, 102] width 77 height 24
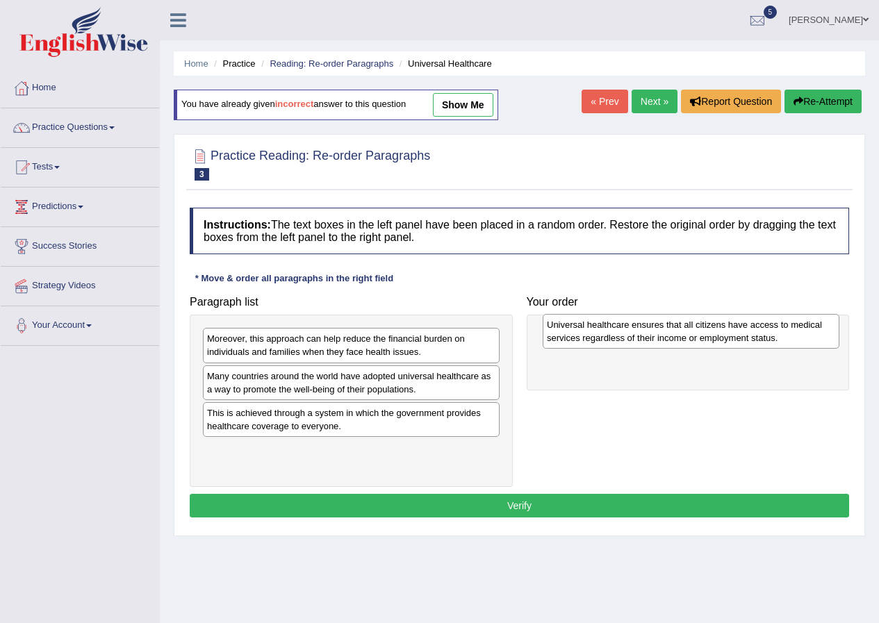
drag, startPoint x: 243, startPoint y: 381, endPoint x: 585, endPoint y: 330, distance: 345.5
click at [585, 330] on div "Universal healthcare ensures that all citizens have access to medical services …" at bounding box center [690, 331] width 297 height 35
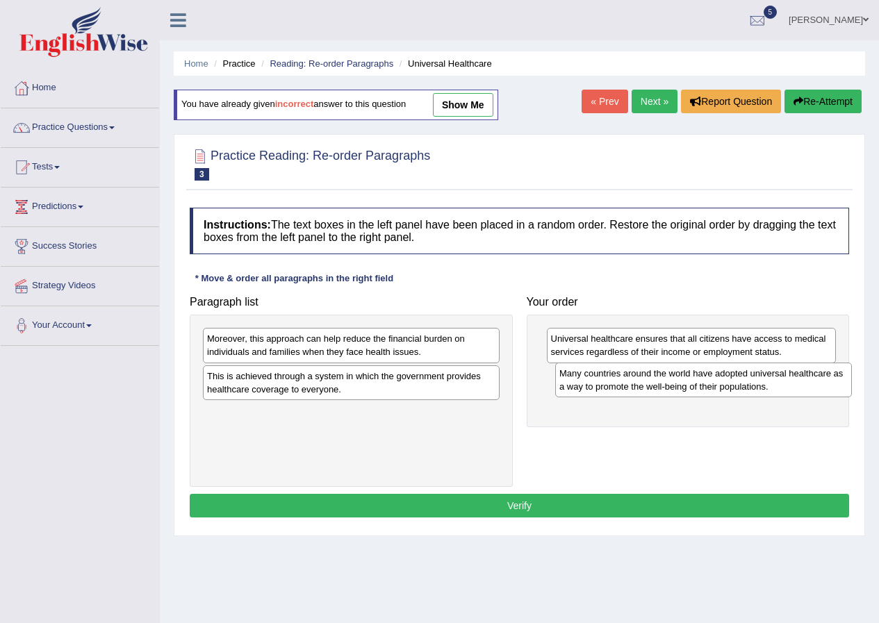
drag, startPoint x: 225, startPoint y: 385, endPoint x: 578, endPoint y: 381, distance: 352.9
click at [578, 381] on div "Many countries around the world have adopted universal healthcare as a way to p…" at bounding box center [703, 380] width 297 height 35
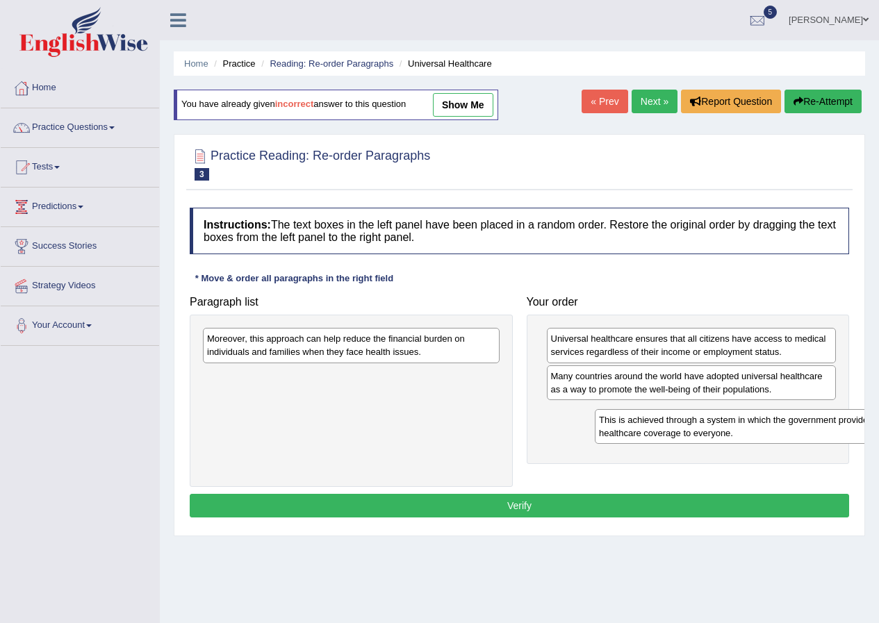
drag, startPoint x: 311, startPoint y: 376, endPoint x: 703, endPoint y: 420, distance: 394.2
click at [703, 420] on div "This is achieved through a system in which the government provides healthcare c…" at bounding box center [743, 426] width 297 height 35
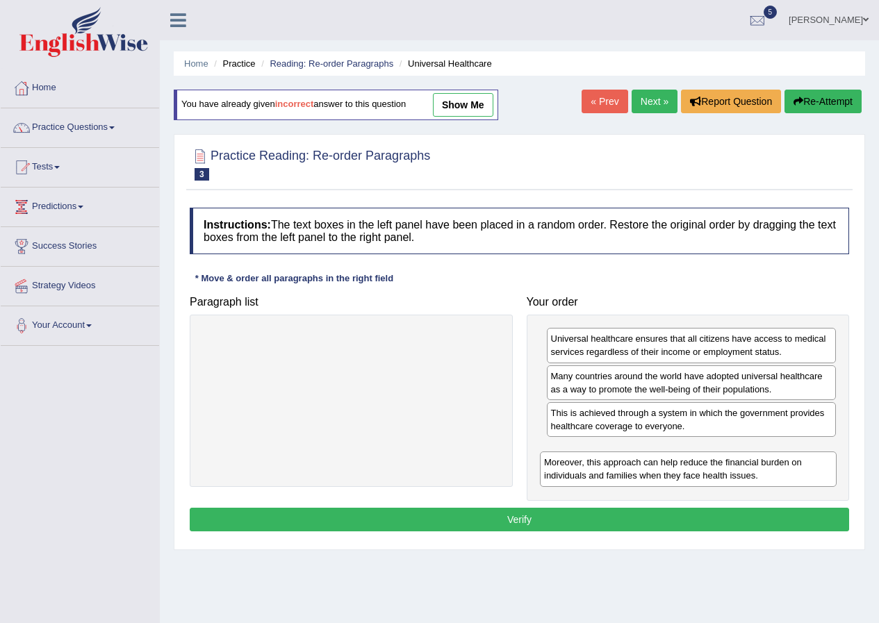
drag, startPoint x: 314, startPoint y: 349, endPoint x: 665, endPoint y: 479, distance: 374.7
click at [665, 479] on div "Moreover, this approach can help reduce the financial burden on individuals and…" at bounding box center [688, 468] width 297 height 35
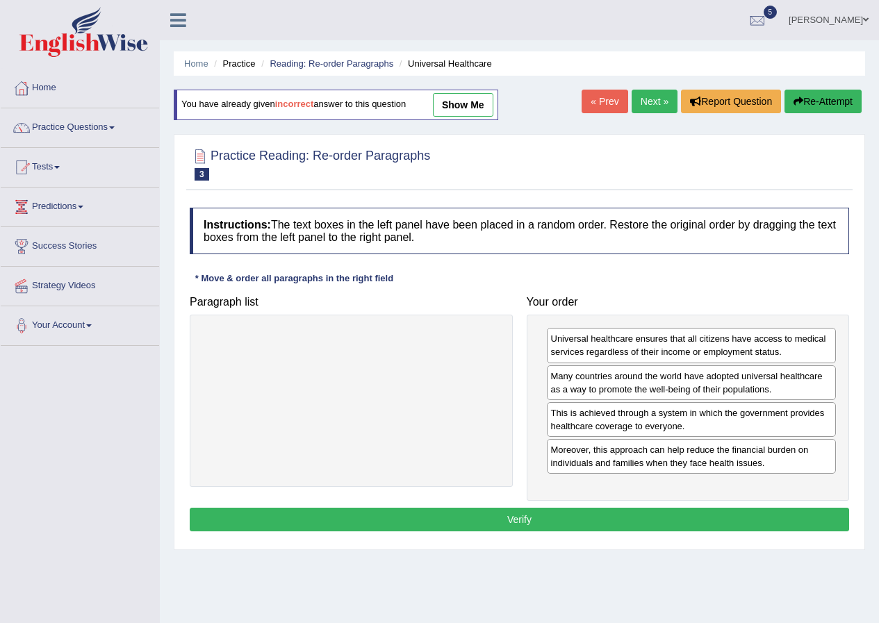
click at [513, 519] on button "Verify" at bounding box center [519, 520] width 659 height 24
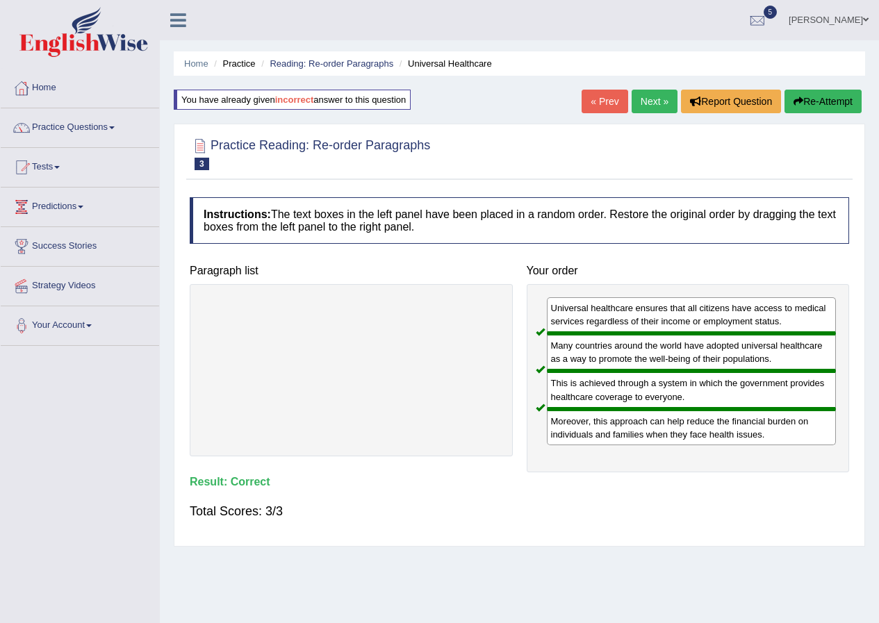
click at [656, 105] on link "Next »" at bounding box center [654, 102] width 46 height 24
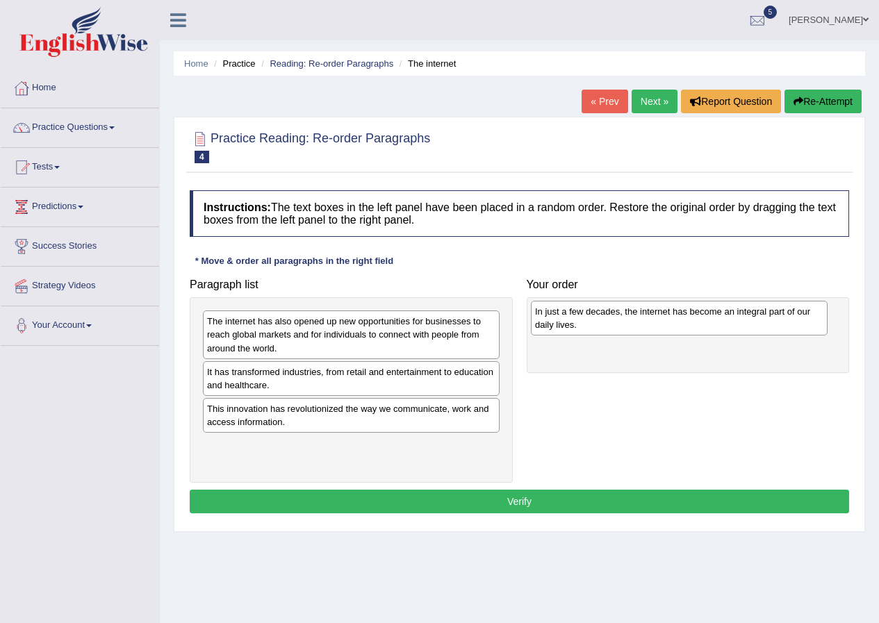
drag, startPoint x: 281, startPoint y: 454, endPoint x: 608, endPoint y: 320, distance: 354.2
click at [608, 320] on div "In just a few decades, the internet has become an integral part of our daily li…" at bounding box center [679, 318] width 297 height 35
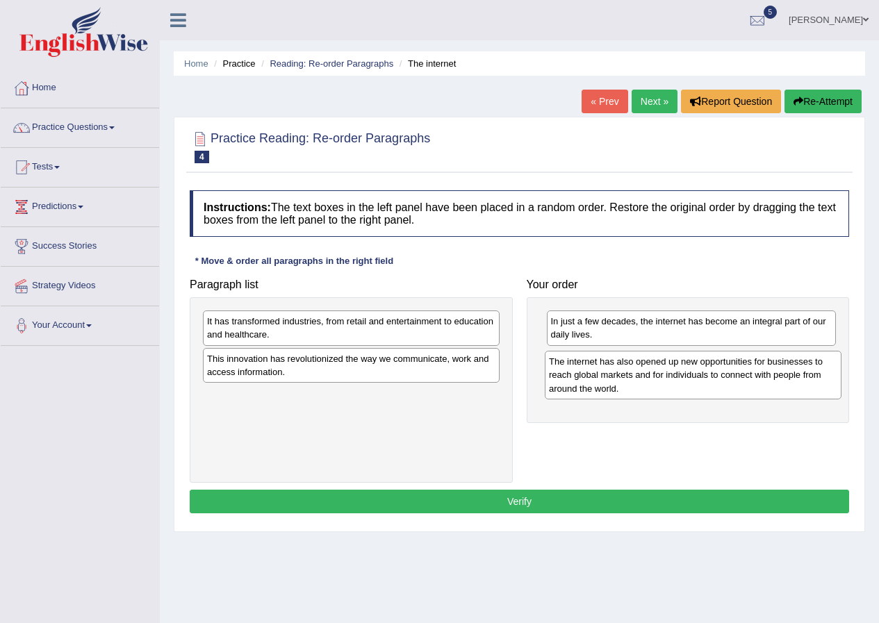
drag, startPoint x: 258, startPoint y: 331, endPoint x: 599, endPoint y: 371, distance: 344.1
click at [599, 371] on div "The internet has also opened up new opportunities for businesses to reach globa…" at bounding box center [693, 375] width 297 height 48
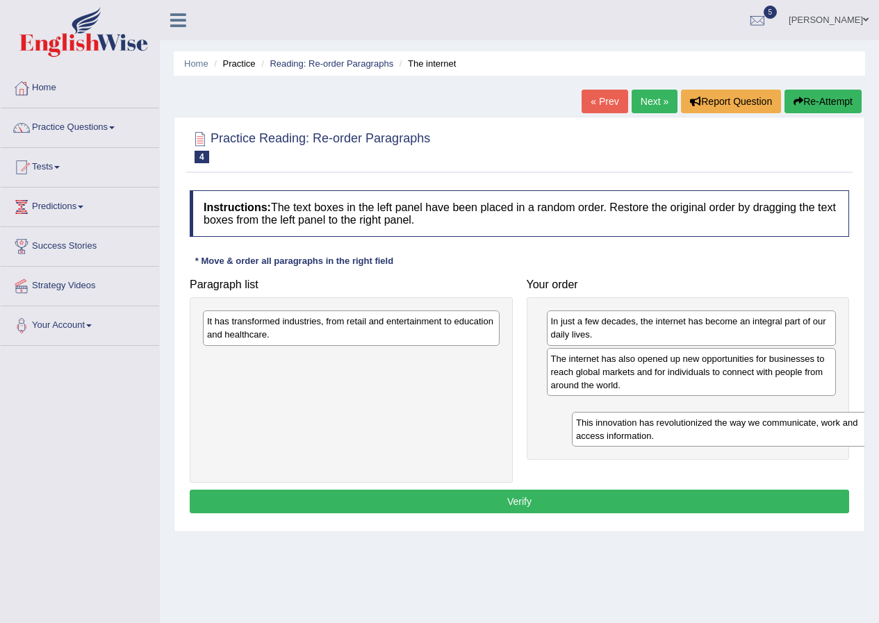
drag, startPoint x: 306, startPoint y: 367, endPoint x: 677, endPoint y: 422, distance: 375.6
click at [677, 422] on div "This innovation has revolutionized the way we communicate, work and access info…" at bounding box center [720, 429] width 297 height 35
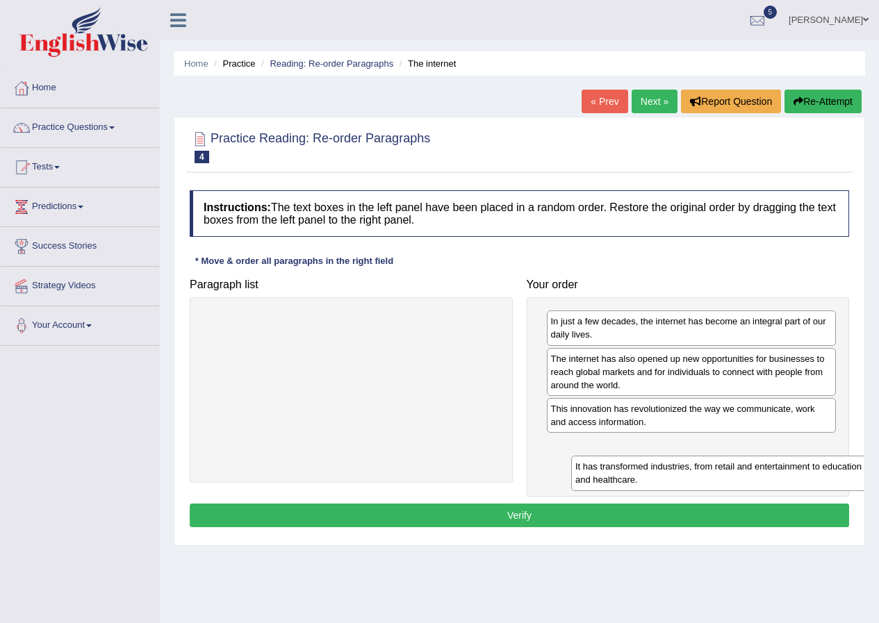
drag, startPoint x: 268, startPoint y: 329, endPoint x: 624, endPoint y: 469, distance: 382.1
click at [624, 469] on div "It has transformed industries, from retail and entertainment to education and h…" at bounding box center [719, 473] width 297 height 35
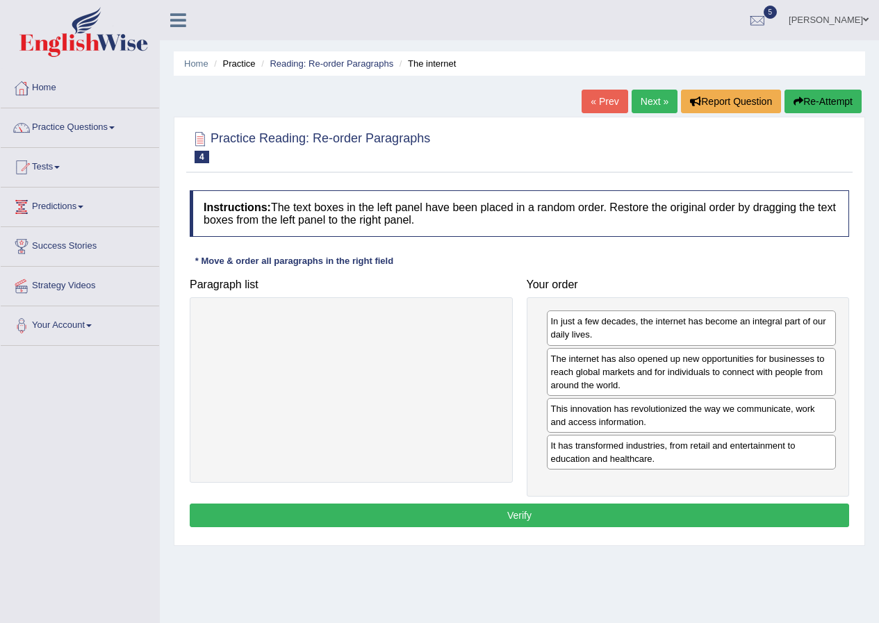
click at [536, 510] on button "Verify" at bounding box center [519, 516] width 659 height 24
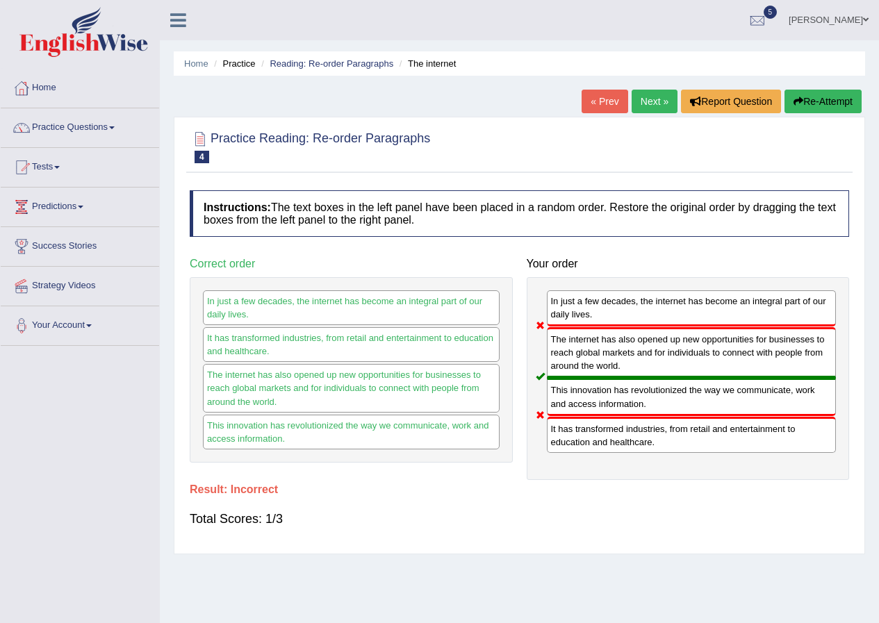
click at [811, 94] on button "Re-Attempt" at bounding box center [822, 102] width 77 height 24
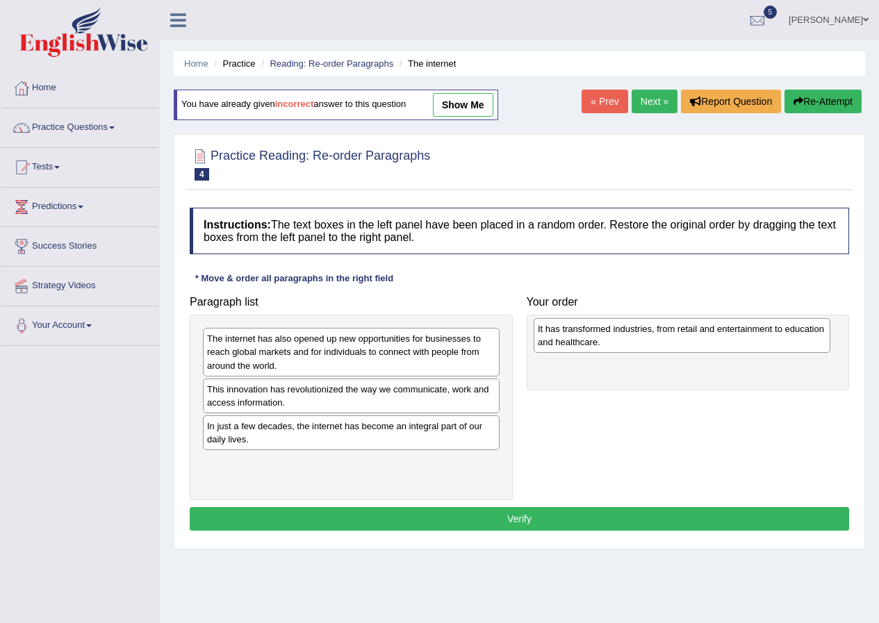
drag, startPoint x: 254, startPoint y: 401, endPoint x: 585, endPoint y: 340, distance: 336.1
click at [585, 340] on div "It has transformed industries, from retail and entertainment to education and h…" at bounding box center [681, 335] width 297 height 35
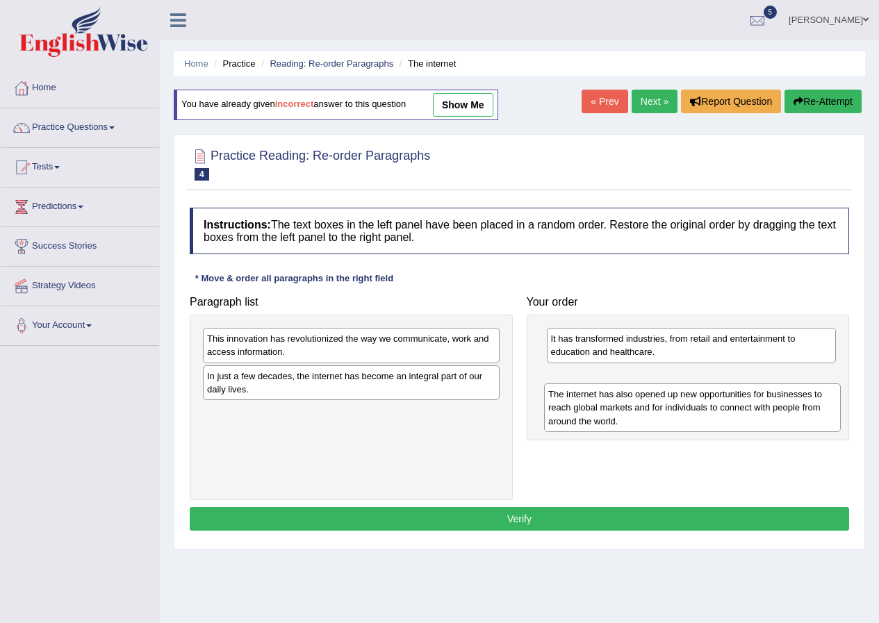
drag, startPoint x: 259, startPoint y: 351, endPoint x: 606, endPoint y: 403, distance: 350.5
click at [606, 403] on div "The internet has also opened up new opportunities for businesses to reach globa…" at bounding box center [692, 407] width 297 height 48
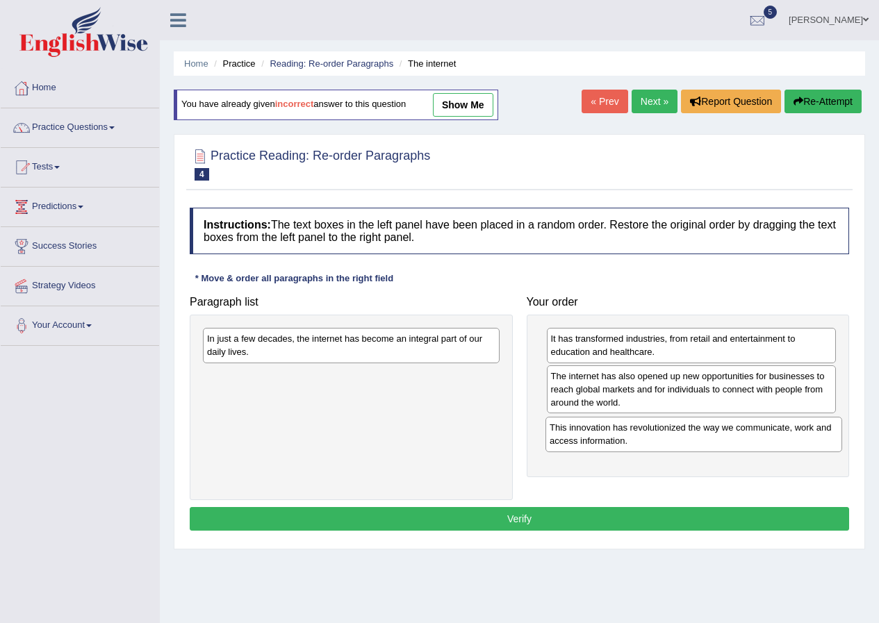
drag, startPoint x: 224, startPoint y: 349, endPoint x: 567, endPoint y: 438, distance: 354.5
click at [567, 438] on div "This innovation has revolutionized the way we communicate, work and access info…" at bounding box center [693, 434] width 297 height 35
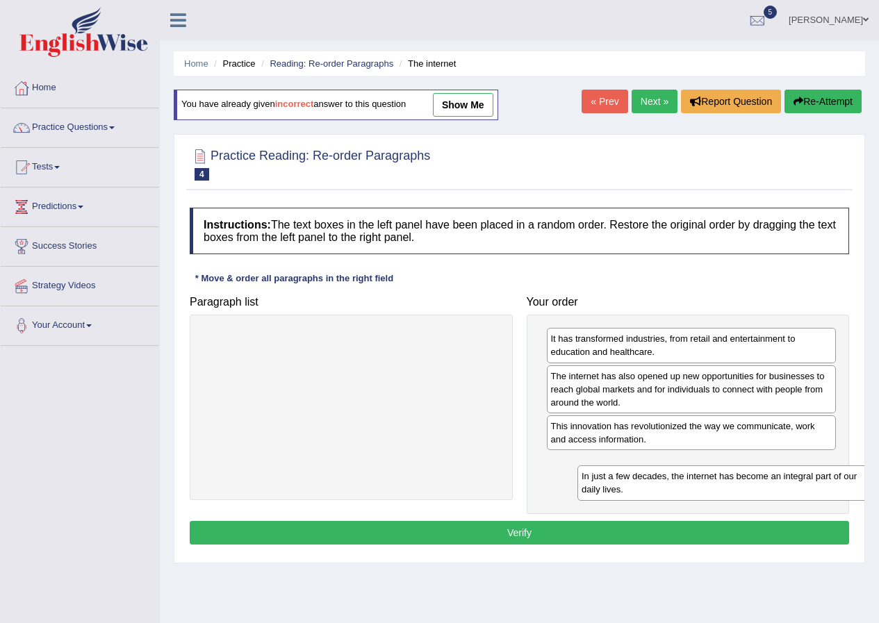
drag, startPoint x: 223, startPoint y: 348, endPoint x: 592, endPoint y: 485, distance: 394.0
click at [597, 483] on div "In just a few decades, the internet has become an integral part of our daily li…" at bounding box center [725, 482] width 297 height 35
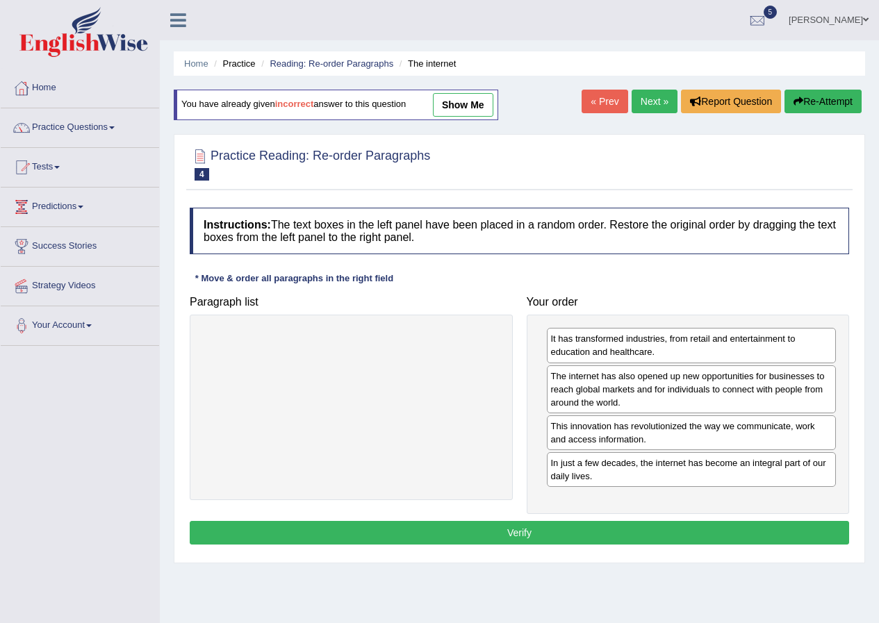
click at [517, 537] on button "Verify" at bounding box center [519, 533] width 659 height 24
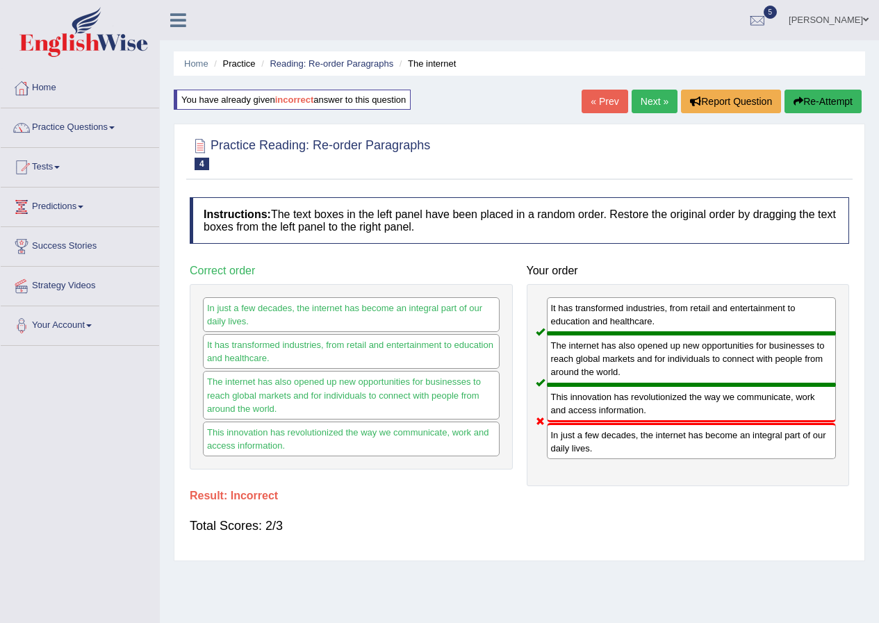
click at [823, 100] on button "Re-Attempt" at bounding box center [822, 102] width 77 height 24
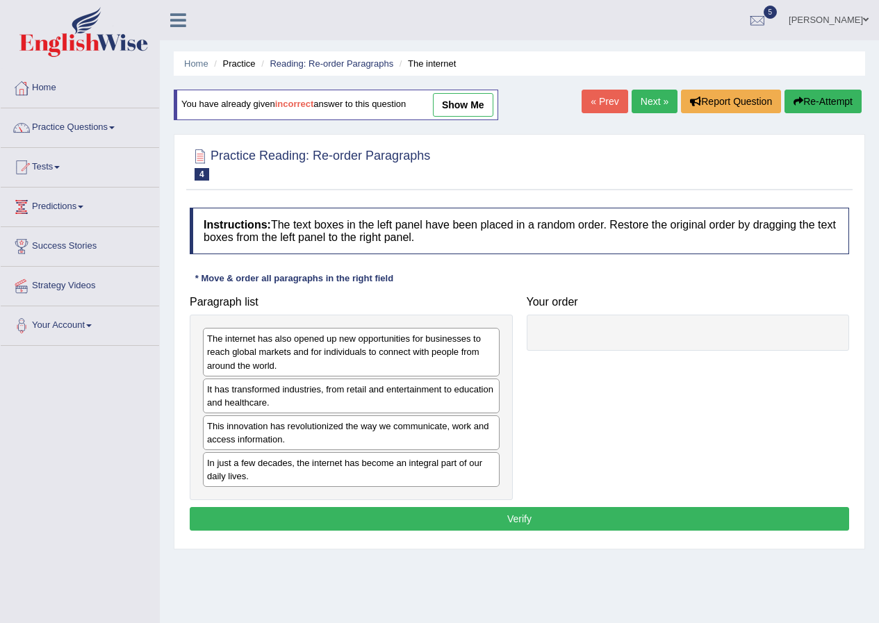
click at [233, 466] on div "In just a few decades, the internet has become an integral part of our daily li…" at bounding box center [351, 469] width 297 height 35
click at [235, 409] on div "It has transformed industries, from retail and entertainment to education and h…" at bounding box center [351, 399] width 297 height 35
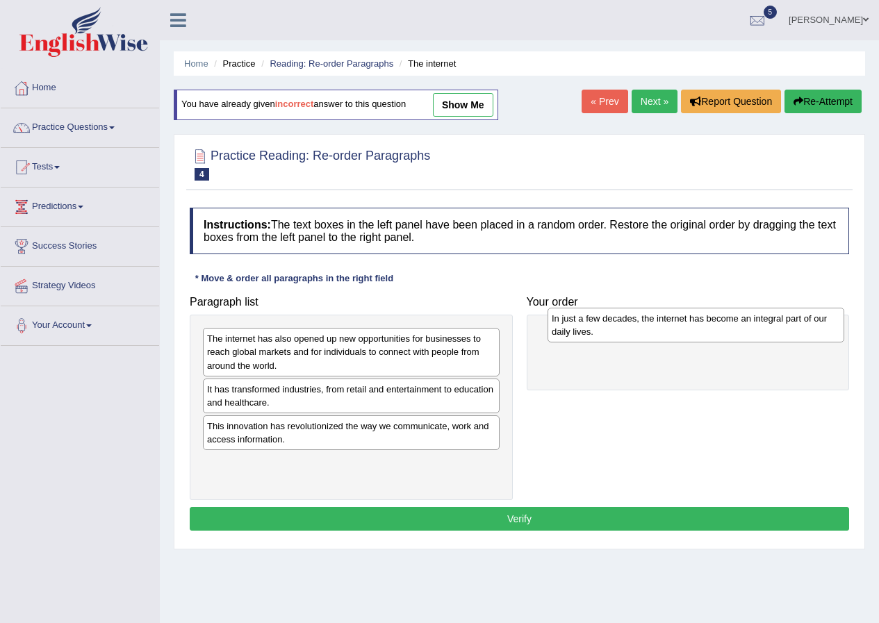
drag, startPoint x: 248, startPoint y: 471, endPoint x: 594, endPoint y: 327, distance: 374.6
click at [594, 327] on div "In just a few decades, the internet has become an integral part of our daily li…" at bounding box center [695, 325] width 297 height 35
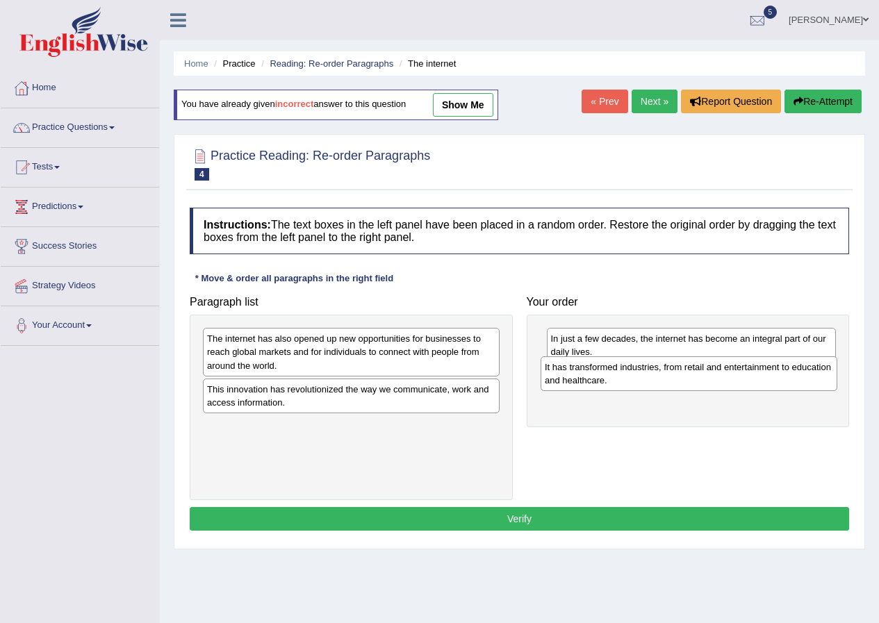
drag, startPoint x: 340, startPoint y: 395, endPoint x: 678, endPoint y: 372, distance: 338.3
click at [678, 372] on div "It has transformed industries, from retail and entertainment to education and h…" at bounding box center [688, 373] width 297 height 35
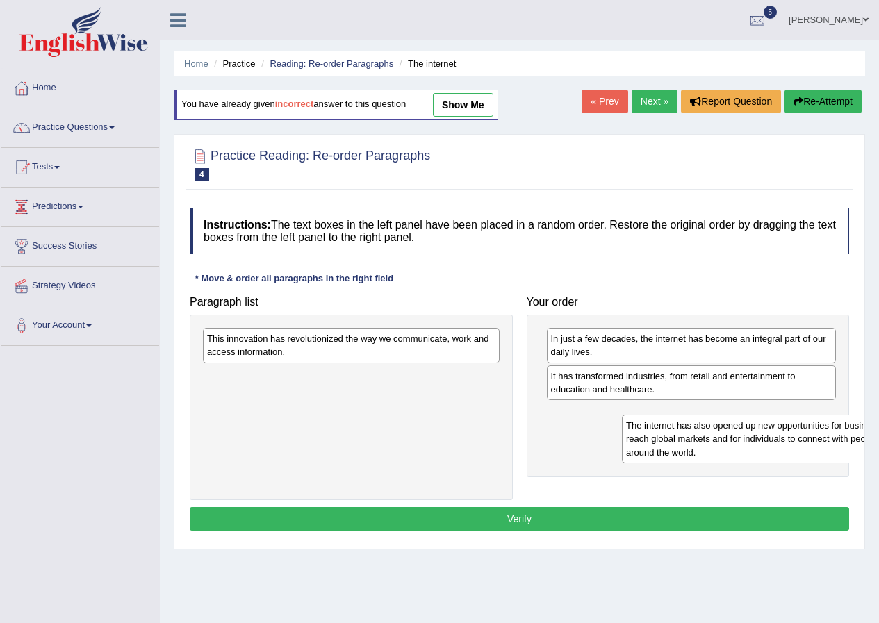
drag, startPoint x: 249, startPoint y: 363, endPoint x: 649, endPoint y: 449, distance: 409.8
click at [649, 449] on div "The internet has also opened up new opportunities for businesses to reach globa…" at bounding box center [770, 439] width 297 height 48
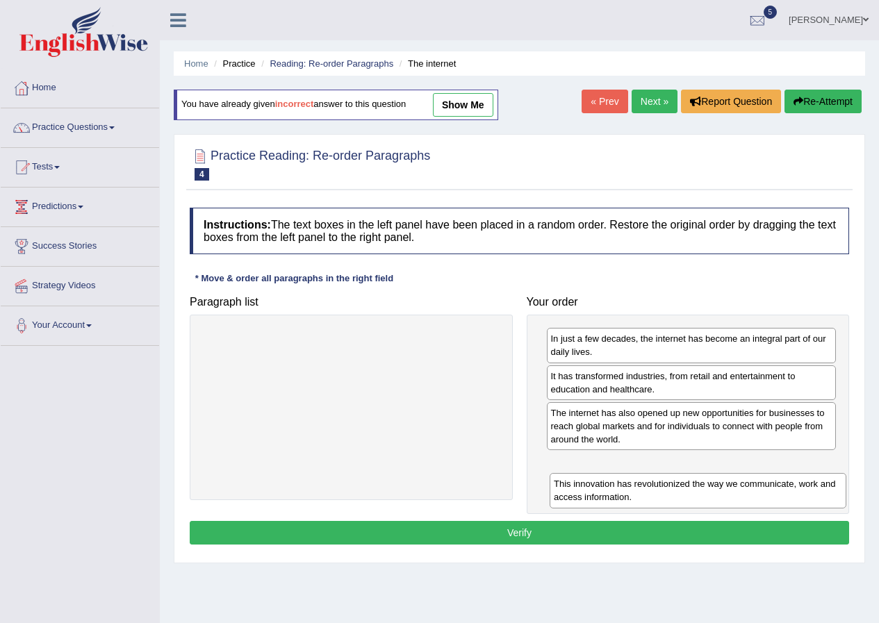
drag, startPoint x: 257, startPoint y: 345, endPoint x: 604, endPoint y: 481, distance: 373.0
click at [604, 488] on div "This innovation has revolutionized the way we communicate, work and access info…" at bounding box center [697, 490] width 297 height 35
click at [437, 532] on button "Verify" at bounding box center [519, 533] width 659 height 24
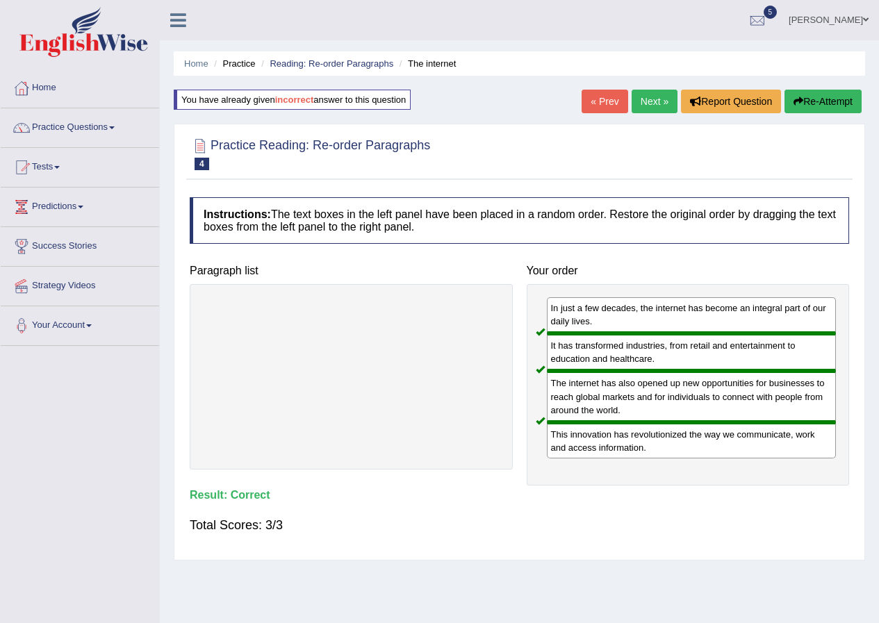
click at [648, 105] on link "Next »" at bounding box center [654, 102] width 46 height 24
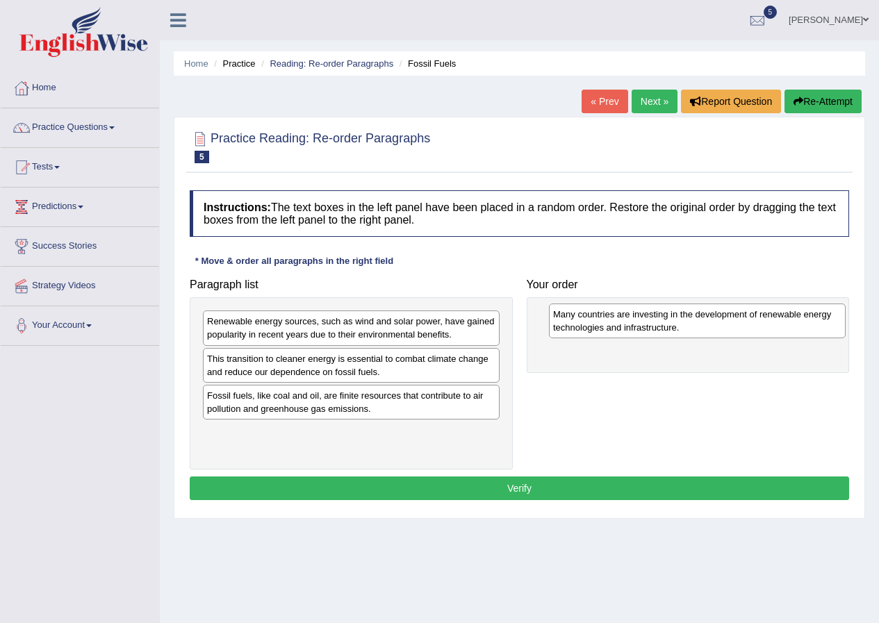
drag, startPoint x: 256, startPoint y: 370, endPoint x: 602, endPoint y: 326, distance: 348.8
click at [602, 326] on div "Many countries are investing in the development of renewable energy technologie…" at bounding box center [697, 321] width 297 height 35
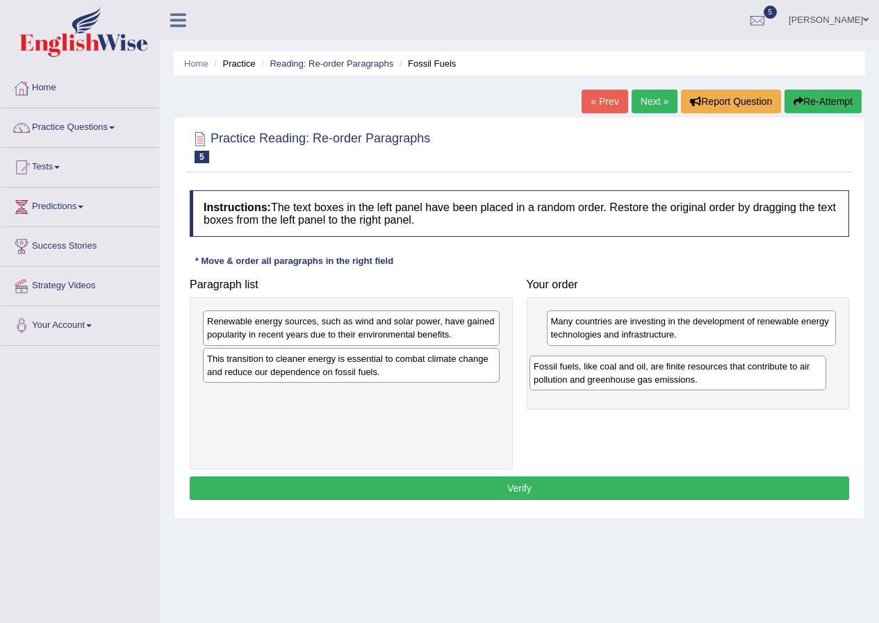
drag, startPoint x: 232, startPoint y: 408, endPoint x: 561, endPoint y: 377, distance: 330.0
click at [561, 377] on div "Fossil fuels, like coal and oil, are finite resources that contribute to air po…" at bounding box center [677, 373] width 297 height 35
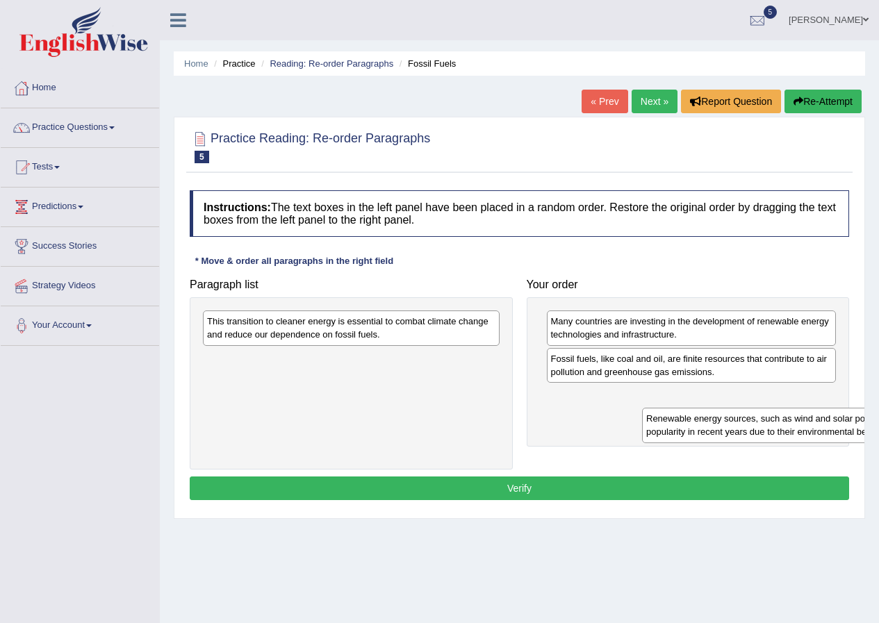
drag, startPoint x: 233, startPoint y: 325, endPoint x: 622, endPoint y: 413, distance: 398.7
click at [642, 415] on div "Renewable energy sources, such as wind and solar power, have gained popularity …" at bounding box center [790, 425] width 297 height 35
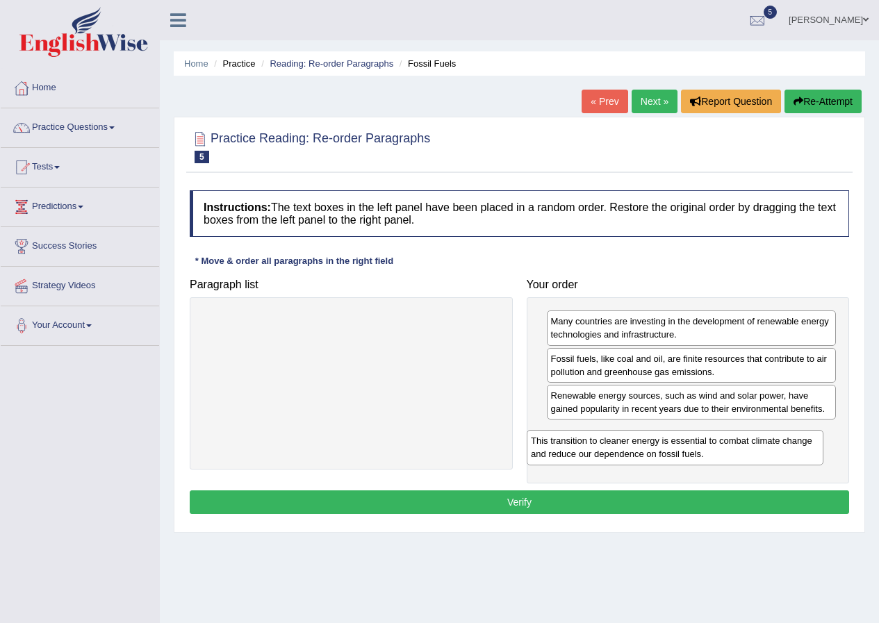
drag, startPoint x: 250, startPoint y: 323, endPoint x: 574, endPoint y: 442, distance: 345.0
click at [574, 442] on div "This transition to cleaner energy is essential to combat climate change and red…" at bounding box center [674, 447] width 297 height 35
click at [502, 500] on button "Verify" at bounding box center [519, 502] width 659 height 24
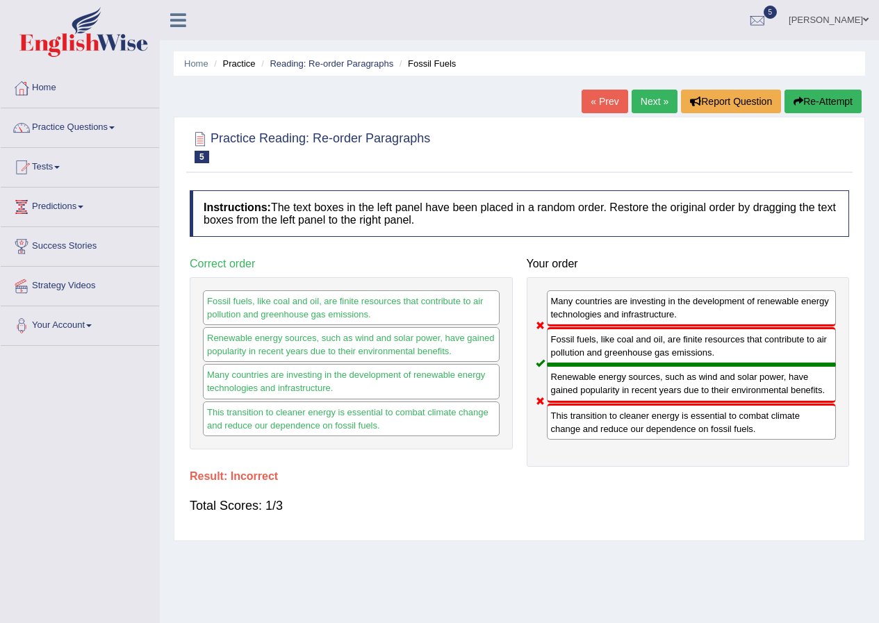
click at [831, 102] on button "Re-Attempt" at bounding box center [822, 102] width 77 height 24
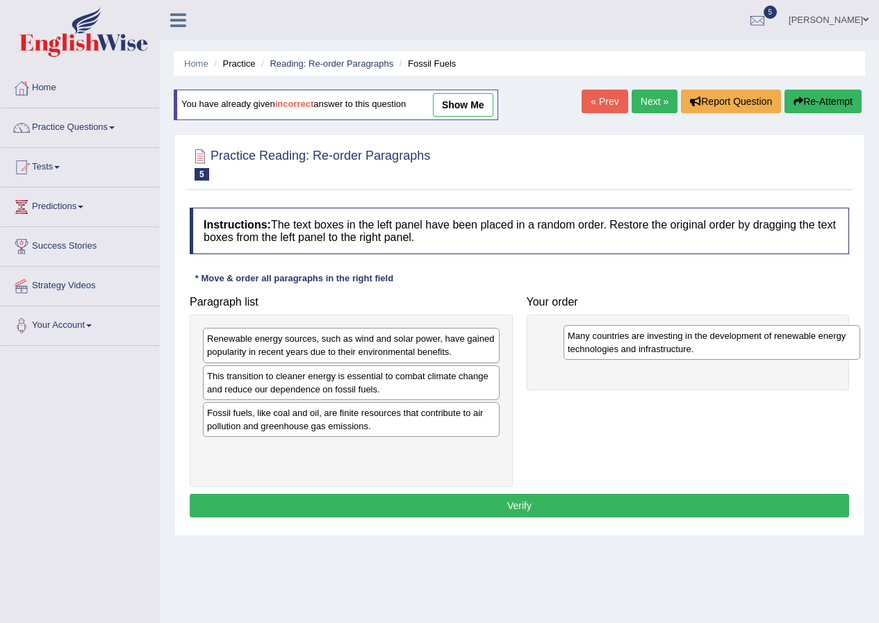
drag, startPoint x: 247, startPoint y: 385, endPoint x: 607, endPoint y: 345, distance: 362.7
click at [607, 345] on div "Many countries are investing in the development of renewable energy technologie…" at bounding box center [711, 342] width 297 height 35
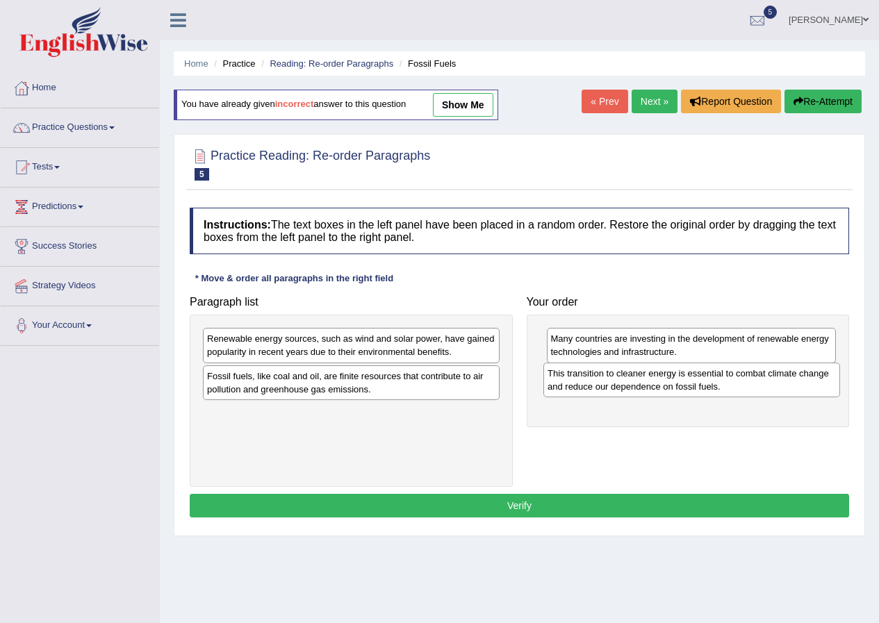
drag, startPoint x: 244, startPoint y: 381, endPoint x: 584, endPoint y: 379, distance: 340.4
click at [584, 379] on div "This transition to cleaner energy is essential to combat climate change and red…" at bounding box center [691, 380] width 297 height 35
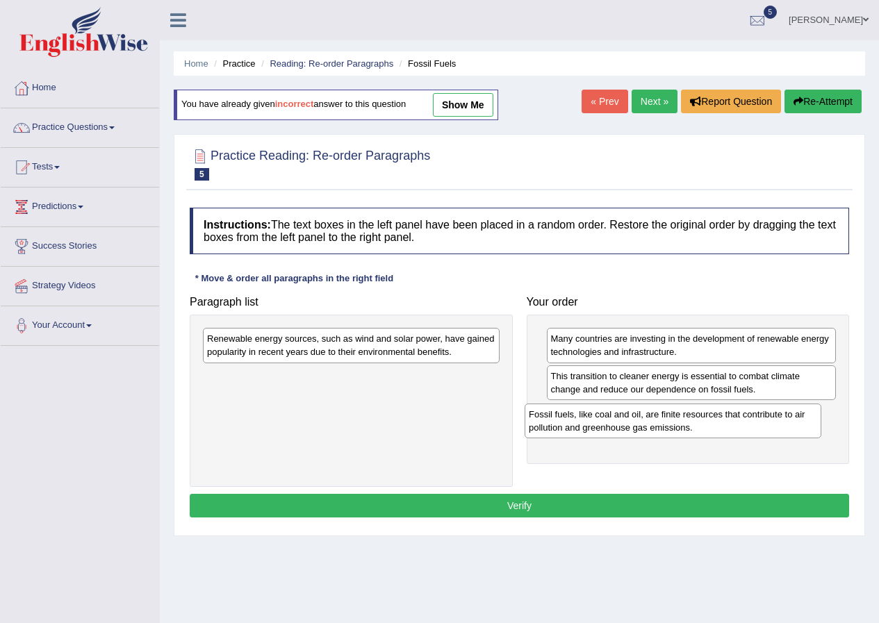
drag, startPoint x: 265, startPoint y: 384, endPoint x: 606, endPoint y: 425, distance: 343.5
click at [606, 425] on div "Fossil fuels, like coal and oil, are finite resources that contribute to air po…" at bounding box center [672, 421] width 297 height 35
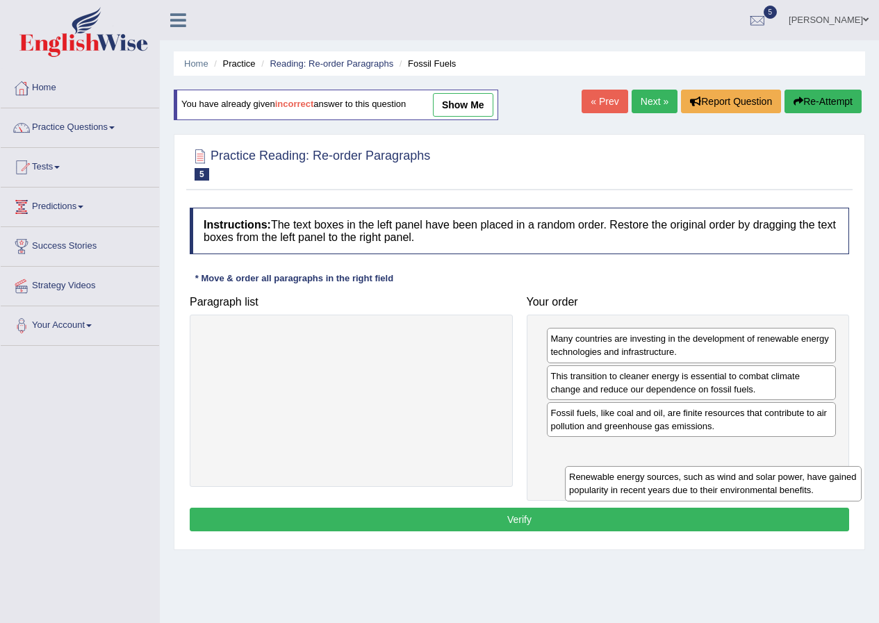
drag, startPoint x: 247, startPoint y: 349, endPoint x: 608, endPoint y: 487, distance: 387.4
click at [608, 487] on div "Renewable energy sources, such as wind and solar power, have gained popularity …" at bounding box center [713, 483] width 297 height 35
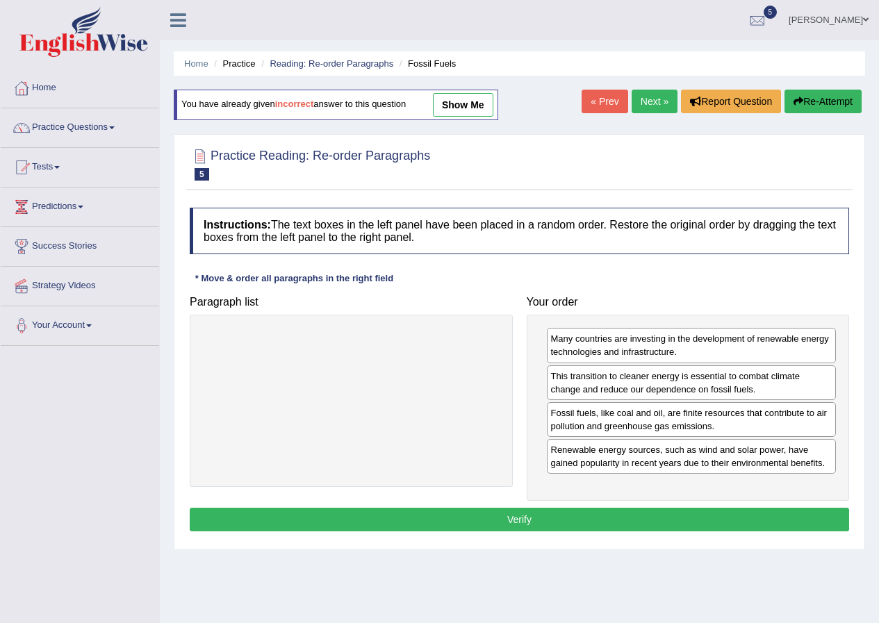
click at [456, 522] on button "Verify" at bounding box center [519, 520] width 659 height 24
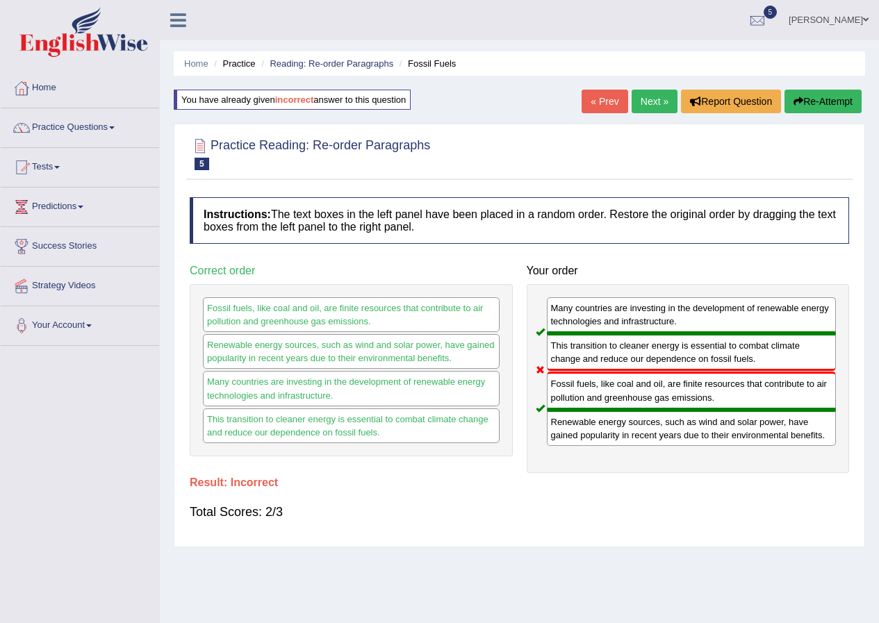
click at [821, 103] on button "Re-Attempt" at bounding box center [822, 102] width 77 height 24
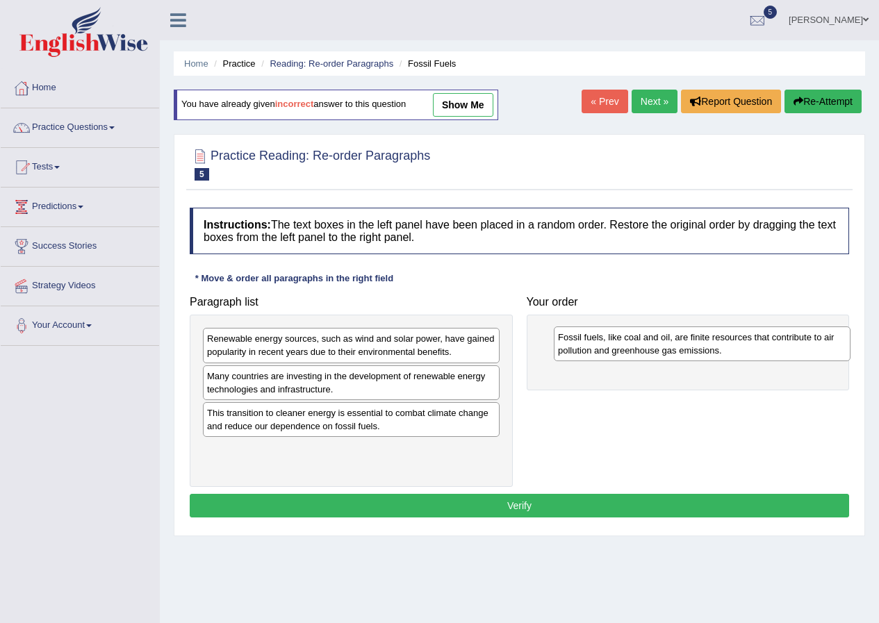
drag, startPoint x: 260, startPoint y: 462, endPoint x: 611, endPoint y: 349, distance: 368.4
click at [611, 349] on div "Fossil fuels, like coal and oil, are finite resources that contribute to air po…" at bounding box center [702, 343] width 297 height 35
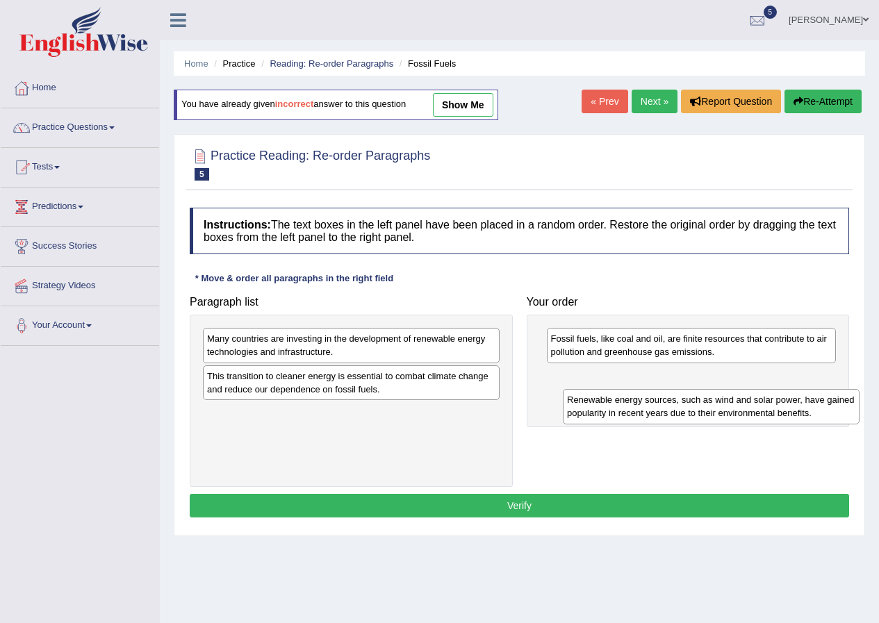
drag, startPoint x: 252, startPoint y: 346, endPoint x: 612, endPoint y: 407, distance: 365.0
click at [612, 407] on div "Renewable energy sources, such as wind and solar power, have gained popularity …" at bounding box center [711, 406] width 297 height 35
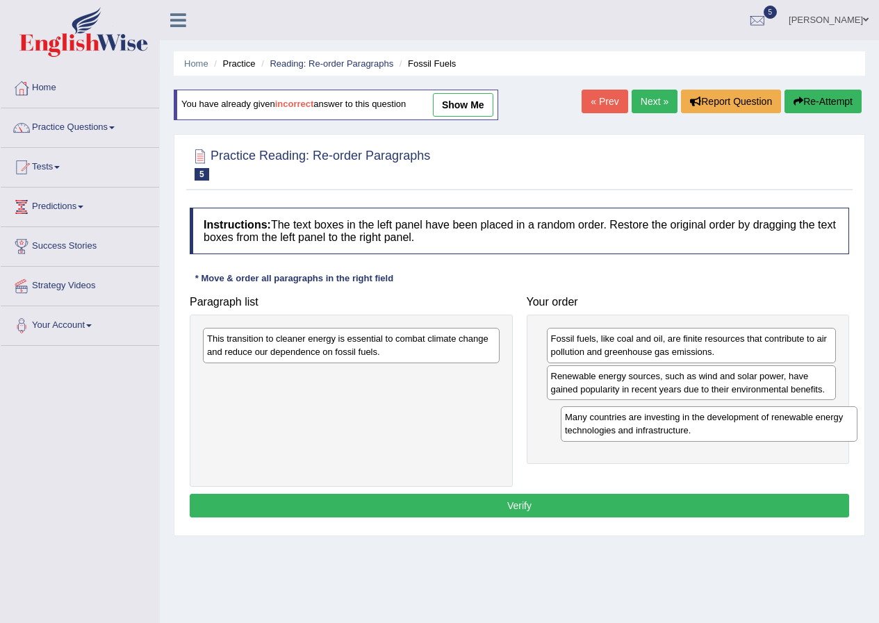
drag, startPoint x: 234, startPoint y: 347, endPoint x: 572, endPoint y: 423, distance: 346.0
click at [572, 423] on div "Many countries are investing in the development of renewable energy technologie…" at bounding box center [709, 423] width 297 height 35
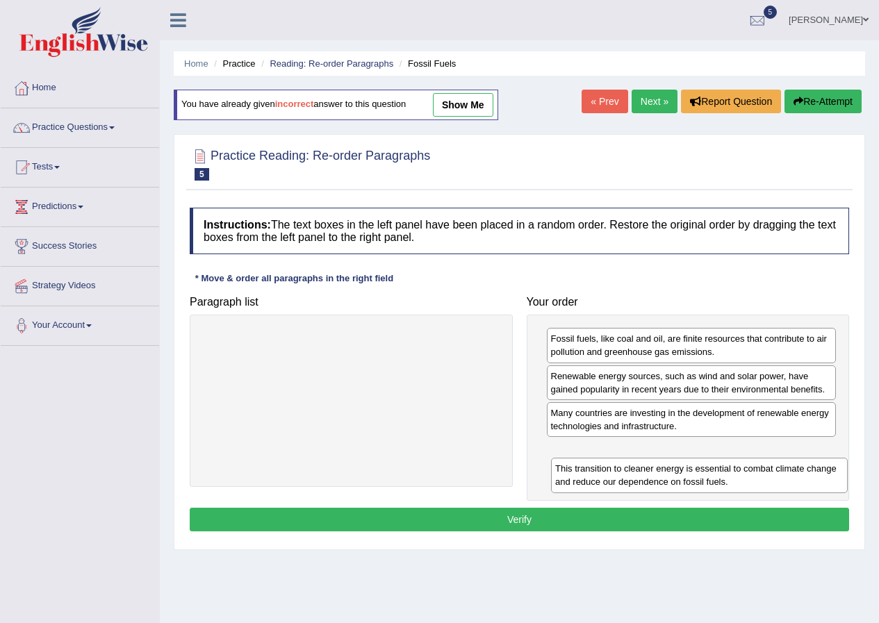
drag, startPoint x: 281, startPoint y: 352, endPoint x: 629, endPoint y: 482, distance: 371.4
click at [629, 482] on div "This transition to cleaner energy is essential to combat climate change and red…" at bounding box center [699, 475] width 297 height 35
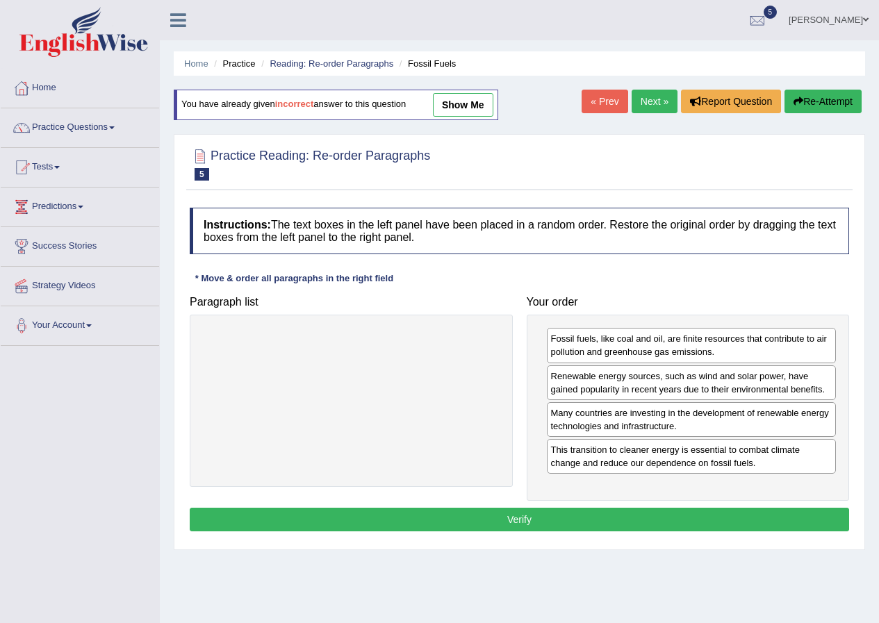
click at [504, 522] on button "Verify" at bounding box center [519, 520] width 659 height 24
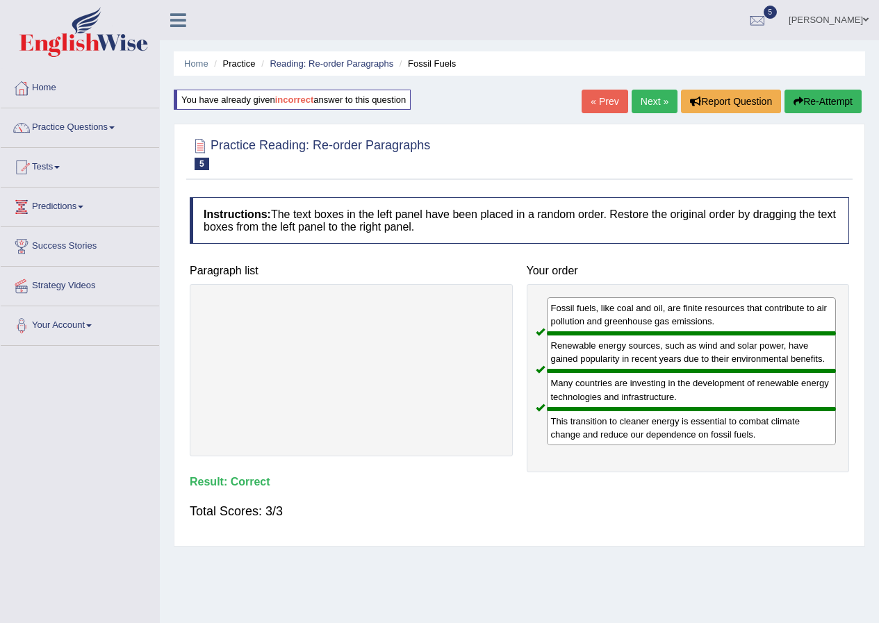
click at [652, 97] on link "Next »" at bounding box center [654, 102] width 46 height 24
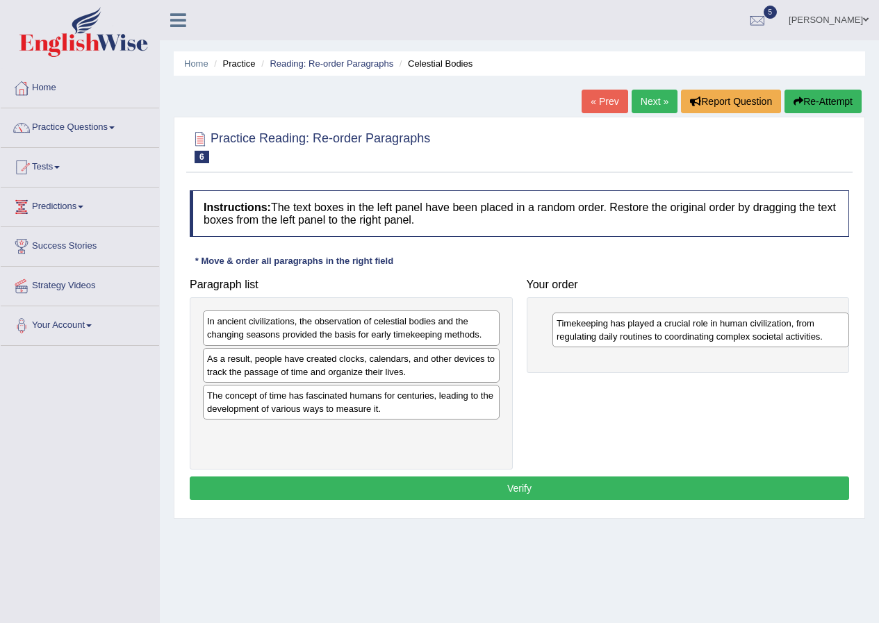
drag, startPoint x: 333, startPoint y: 408, endPoint x: 682, endPoint y: 336, distance: 356.8
click at [682, 336] on div "Timekeeping has played a crucial role in human civilization, from regulating da…" at bounding box center [700, 330] width 297 height 35
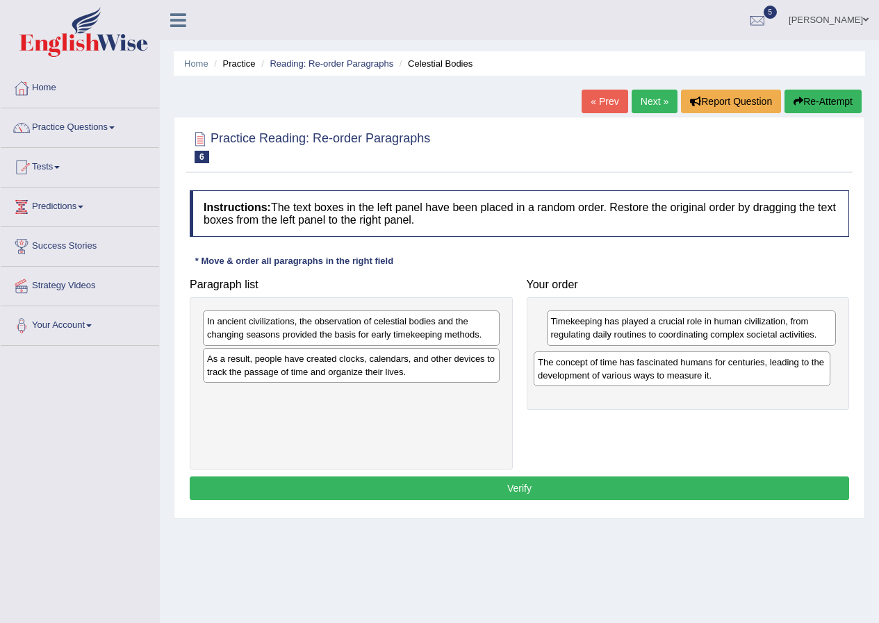
drag, startPoint x: 292, startPoint y: 410, endPoint x: 623, endPoint y: 376, distance: 332.3
click at [623, 376] on div "The concept of time has fascinated humans for centuries, leading to the develop…" at bounding box center [681, 368] width 297 height 35
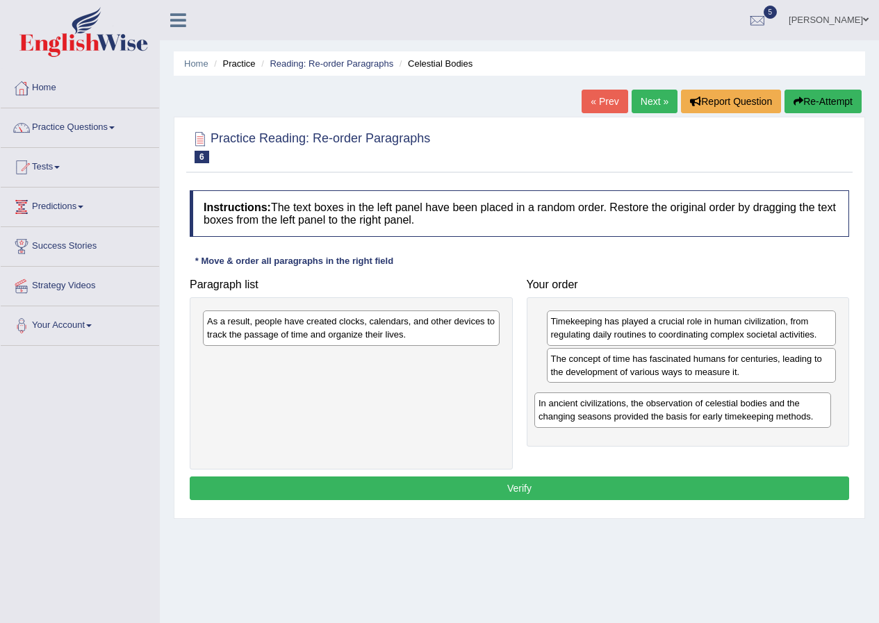
drag, startPoint x: 271, startPoint y: 334, endPoint x: 603, endPoint y: 415, distance: 341.7
click at [603, 415] on div "In ancient civilizations, the observation of celestial bodies and the changing …" at bounding box center [682, 409] width 297 height 35
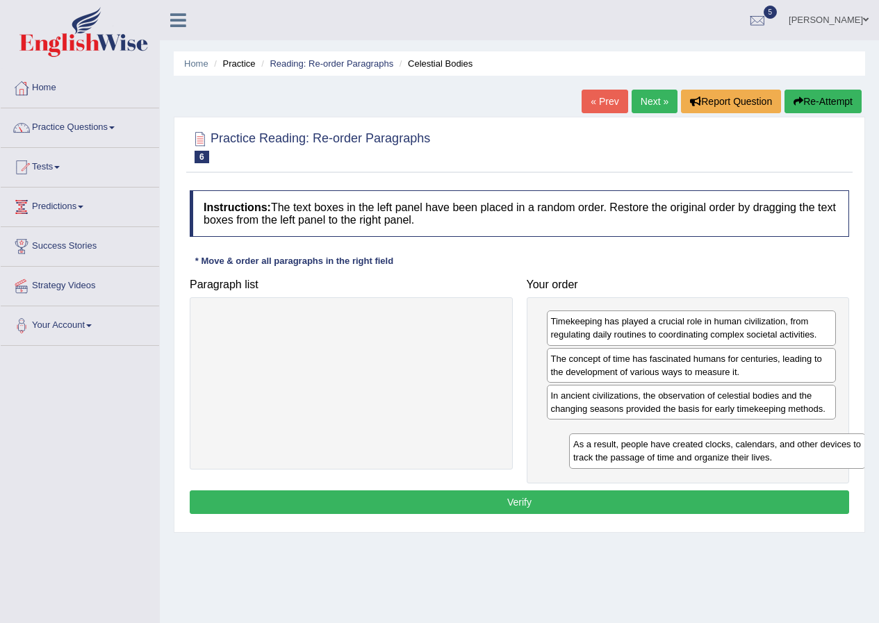
drag, startPoint x: 300, startPoint y: 330, endPoint x: 665, endPoint y: 450, distance: 383.9
click at [665, 451] on div "As a result, people have created clocks, calendars, and other devices to track …" at bounding box center [717, 450] width 297 height 35
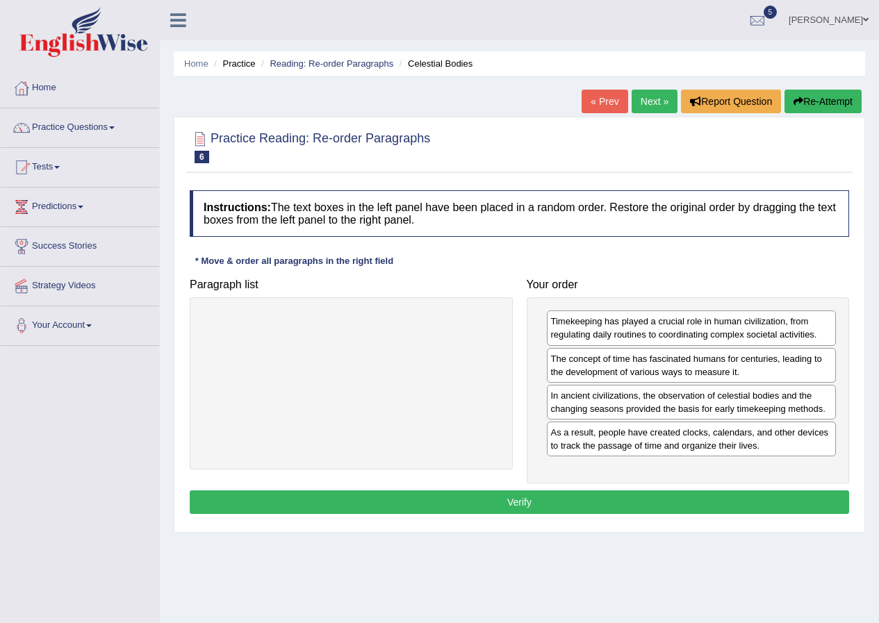
click at [548, 508] on button "Verify" at bounding box center [519, 502] width 659 height 24
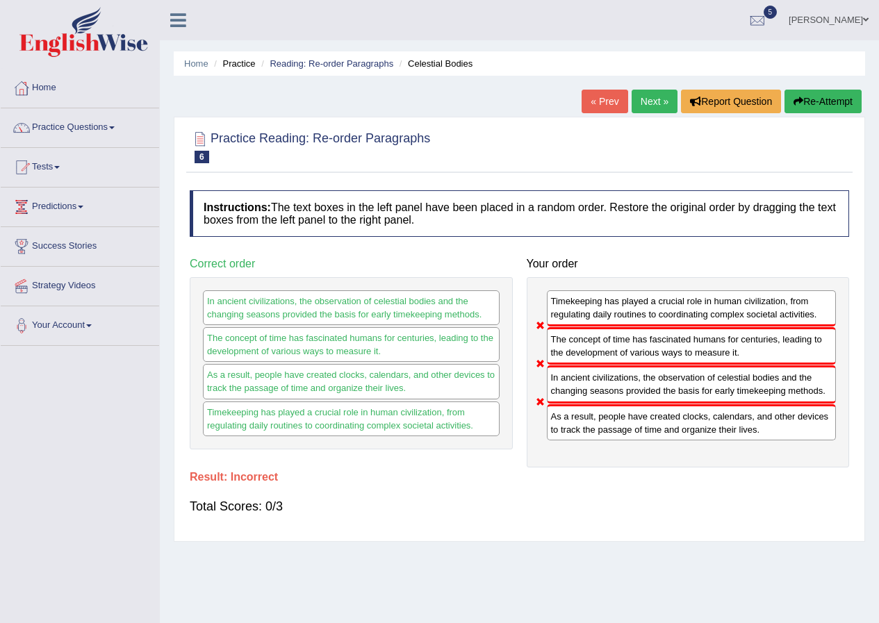
click at [849, 97] on button "Re-Attempt" at bounding box center [822, 102] width 77 height 24
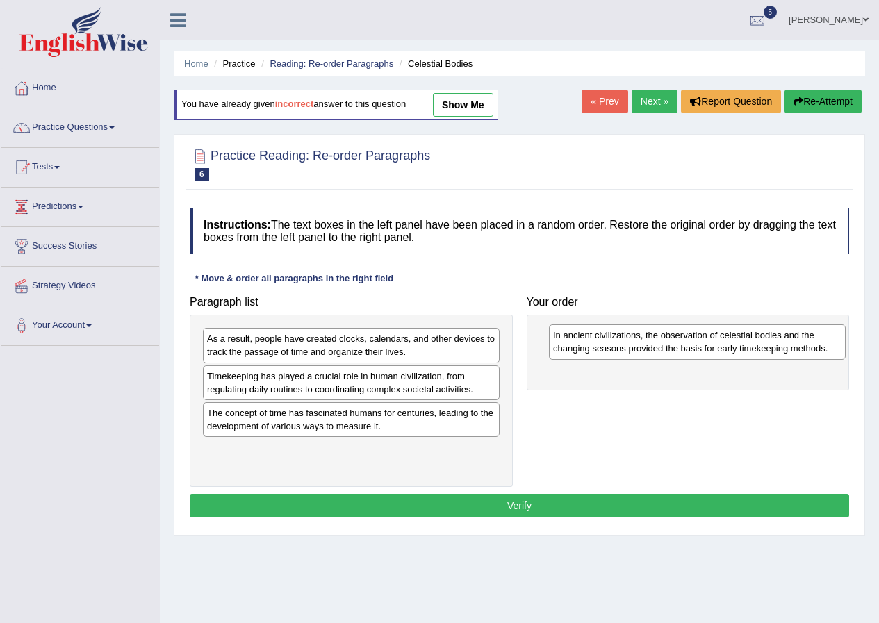
drag, startPoint x: 222, startPoint y: 342, endPoint x: 567, endPoint y: 339, distance: 345.9
click at [567, 339] on div "In ancient civilizations, the observation of celestial bodies and the changing …" at bounding box center [697, 341] width 297 height 35
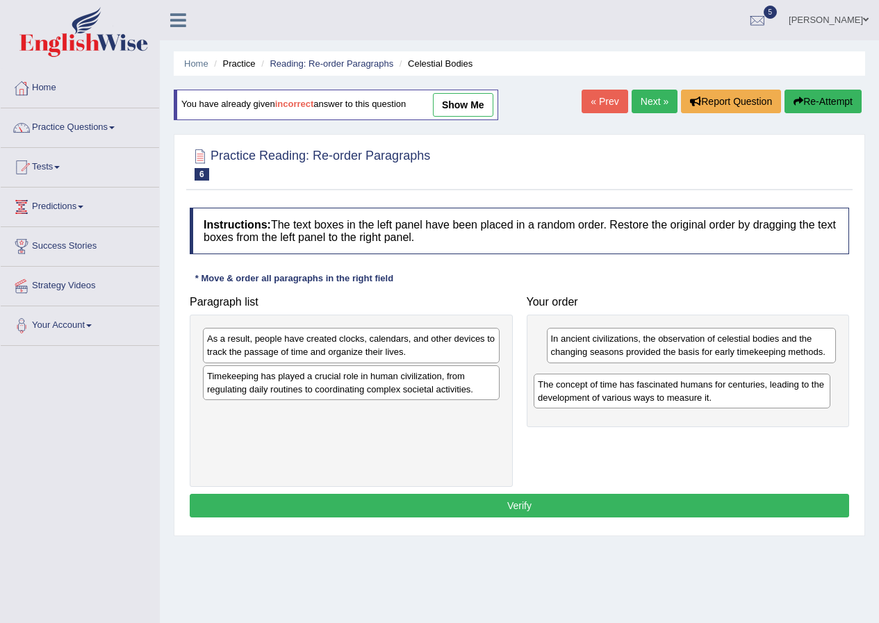
drag, startPoint x: 271, startPoint y: 424, endPoint x: 608, endPoint y: 387, distance: 338.9
click at [608, 387] on div "The concept of time has fascinated humans for centuries, leading to the develop…" at bounding box center [681, 391] width 297 height 35
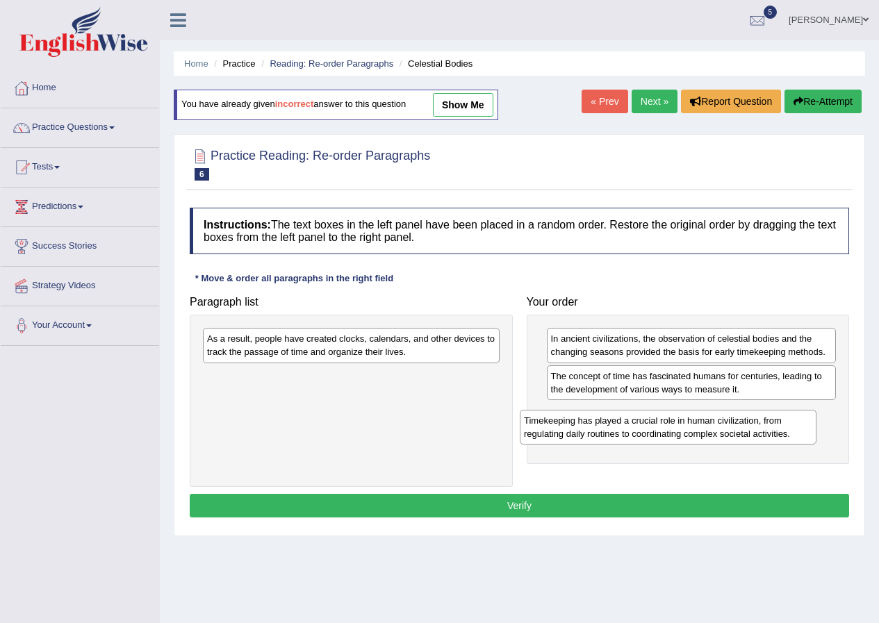
drag, startPoint x: 310, startPoint y: 387, endPoint x: 627, endPoint y: 431, distance: 319.8
click at [627, 431] on div "Timekeeping has played a crucial role in human civilization, from regulating da…" at bounding box center [668, 427] width 297 height 35
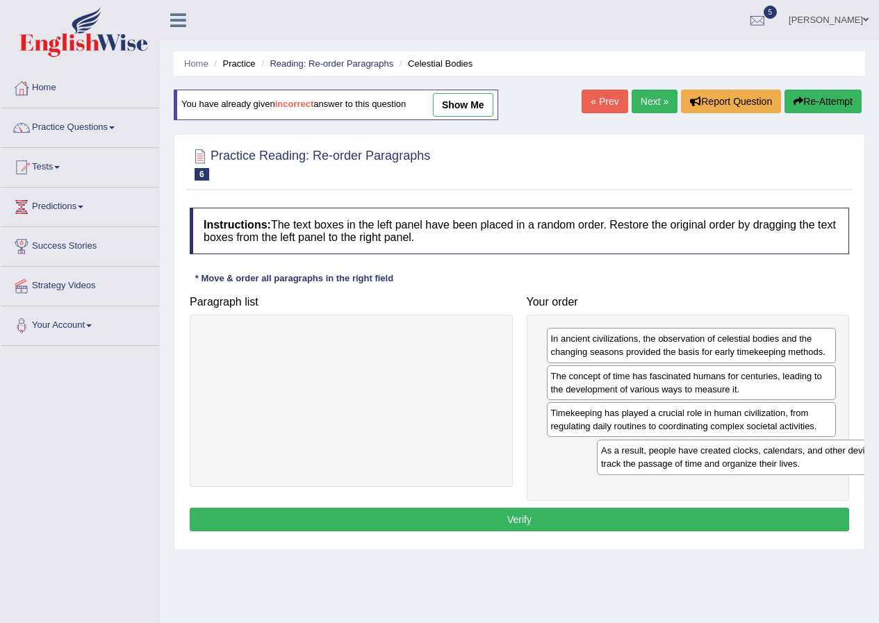
drag, startPoint x: 229, startPoint y: 346, endPoint x: 623, endPoint y: 458, distance: 409.4
click at [623, 458] on div "As a result, people have created clocks, calendars, and other devices to track …" at bounding box center [745, 457] width 297 height 35
click at [512, 525] on button "Verify" at bounding box center [519, 520] width 659 height 24
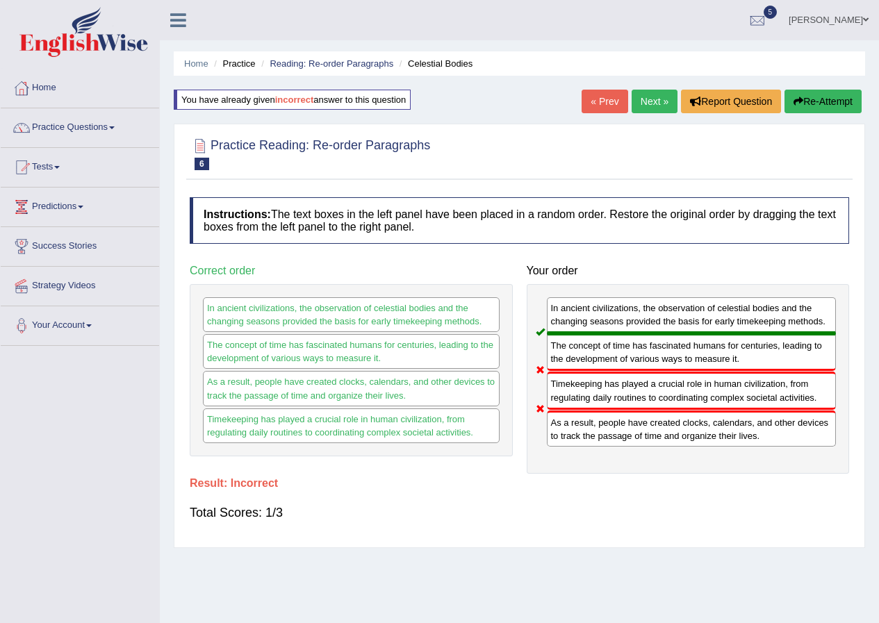
click at [810, 99] on button "Re-Attempt" at bounding box center [822, 102] width 77 height 24
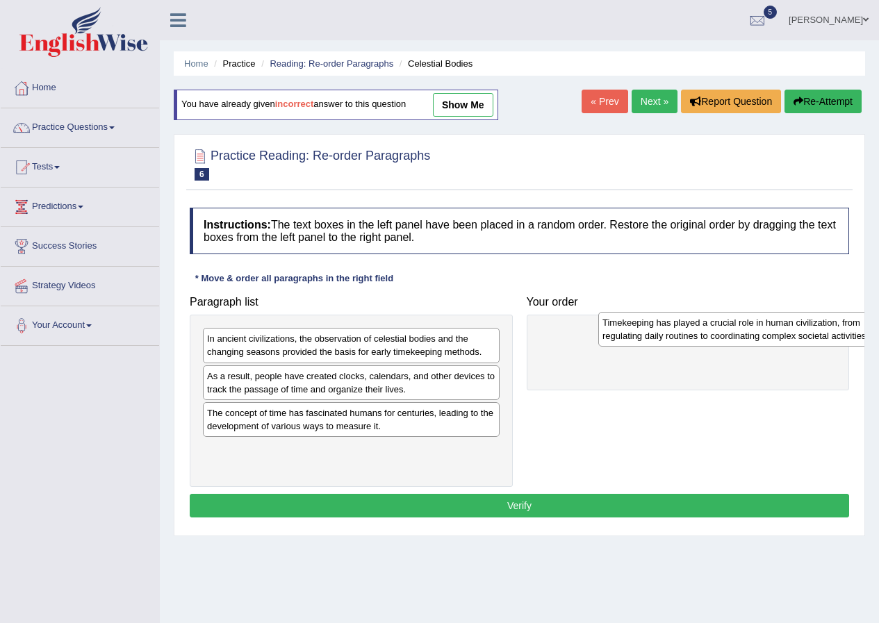
drag, startPoint x: 222, startPoint y: 420, endPoint x: 613, endPoint y: 325, distance: 401.8
click at [613, 325] on div "Timekeeping has played a crucial role in human civilization, from regulating da…" at bounding box center [746, 329] width 297 height 35
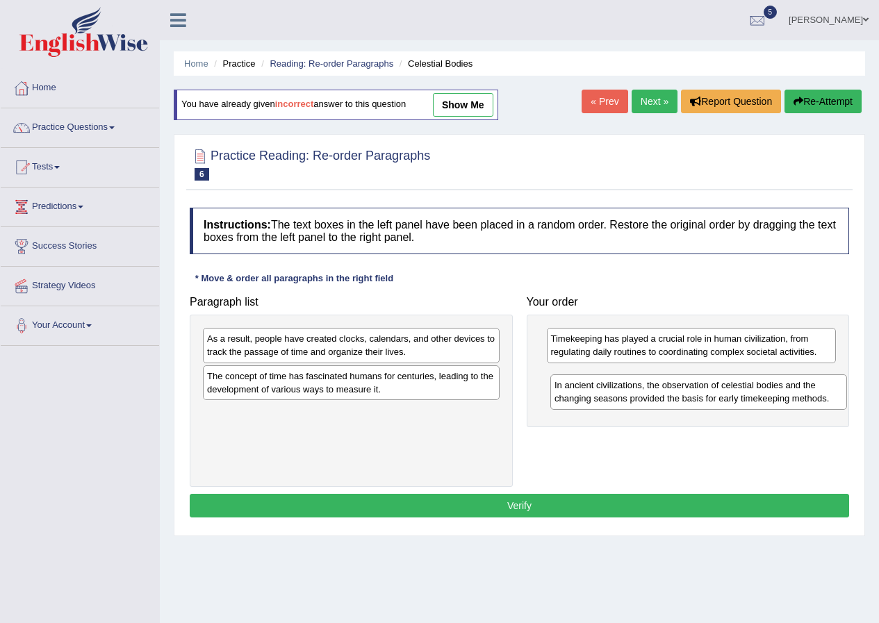
drag, startPoint x: 268, startPoint y: 349, endPoint x: 615, endPoint y: 396, distance: 350.4
click at [615, 396] on div "In ancient civilizations, the observation of celestial bodies and the changing …" at bounding box center [698, 391] width 297 height 35
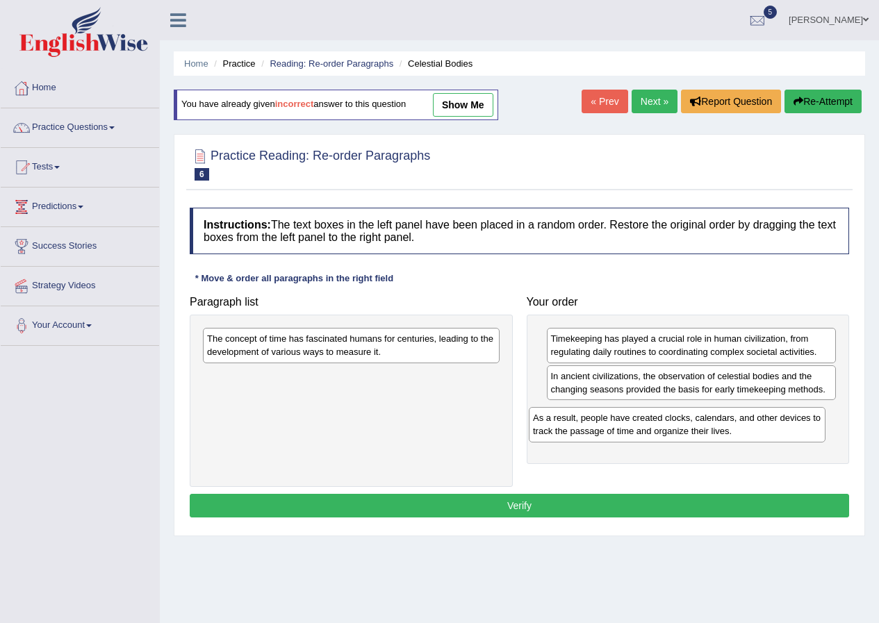
drag, startPoint x: 226, startPoint y: 345, endPoint x: 552, endPoint y: 424, distance: 335.2
click at [552, 424] on div "As a result, people have created clocks, calendars, and other devices to track …" at bounding box center [677, 424] width 297 height 35
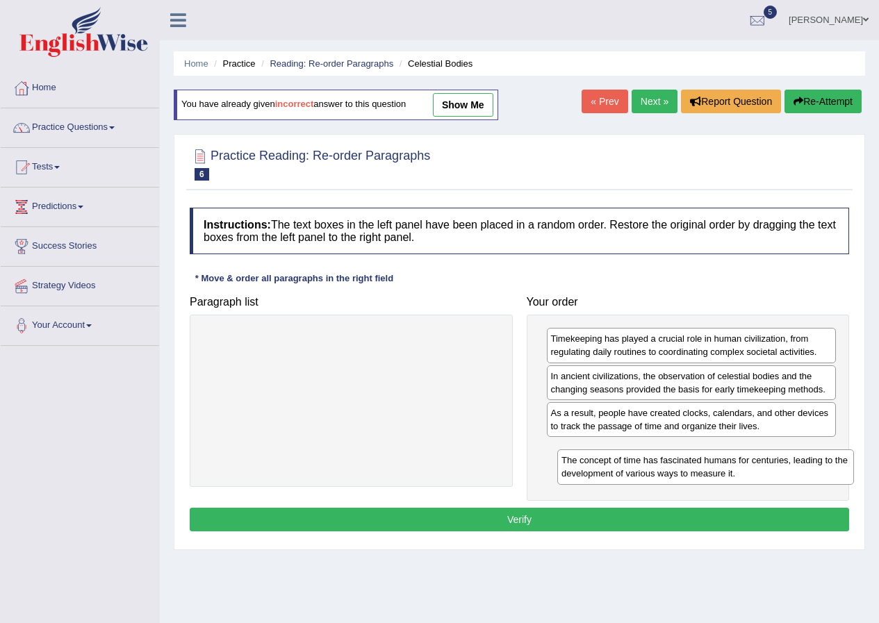
drag, startPoint x: 231, startPoint y: 350, endPoint x: 586, endPoint y: 472, distance: 374.5
click at [586, 472] on div "The concept of time has fascinated humans for centuries, leading to the develop…" at bounding box center [705, 466] width 297 height 35
click at [573, 516] on button "Verify" at bounding box center [519, 520] width 659 height 24
